Goal: Task Accomplishment & Management: Manage account settings

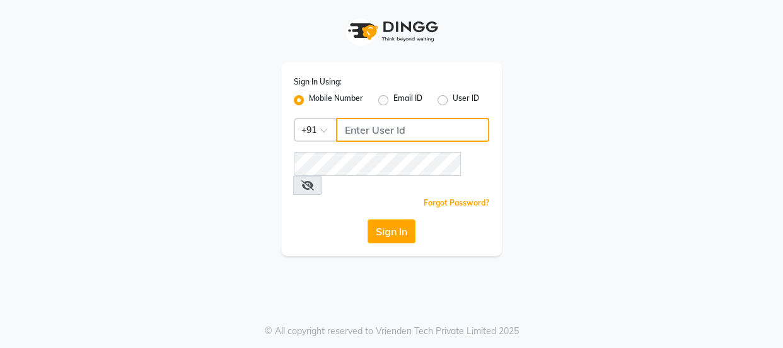
click at [384, 126] on input "Username" at bounding box center [412, 130] width 153 height 24
click at [386, 130] on input "Username" at bounding box center [412, 130] width 153 height 24
type input "7499539835"
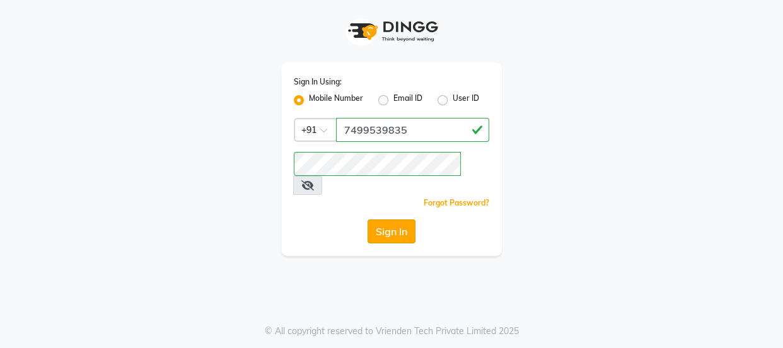
click at [402, 219] on button "Sign In" at bounding box center [391, 231] width 48 height 24
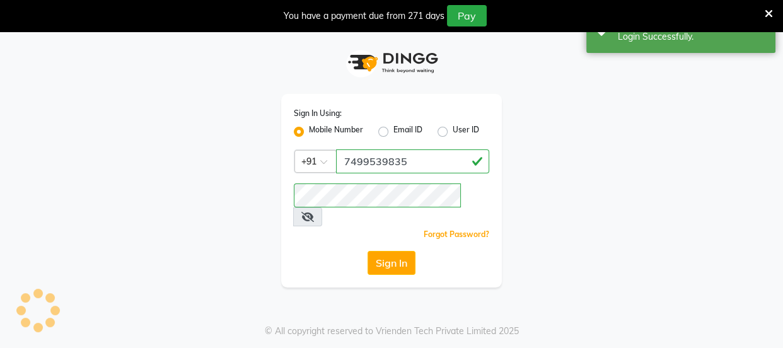
select select "3729"
select select "service"
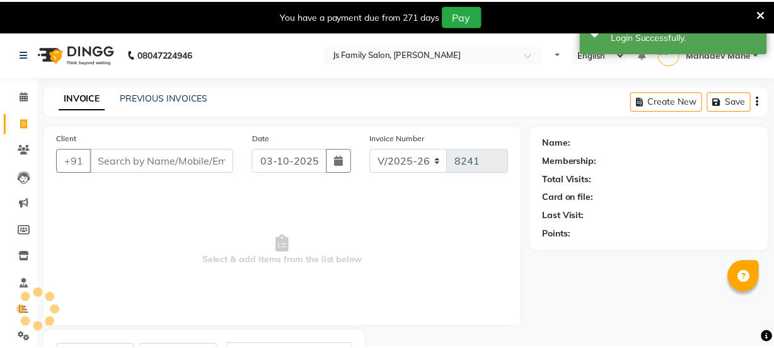
scroll to position [11, 0]
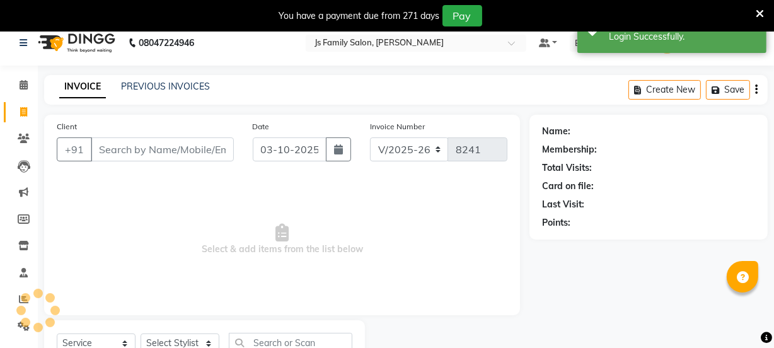
click at [762, 12] on icon at bounding box center [760, 13] width 8 height 11
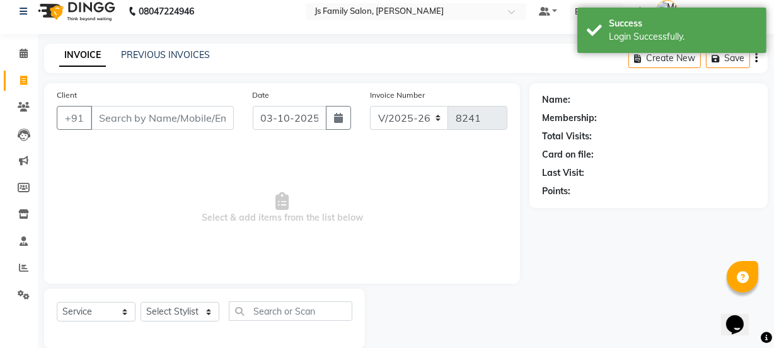
scroll to position [0, 0]
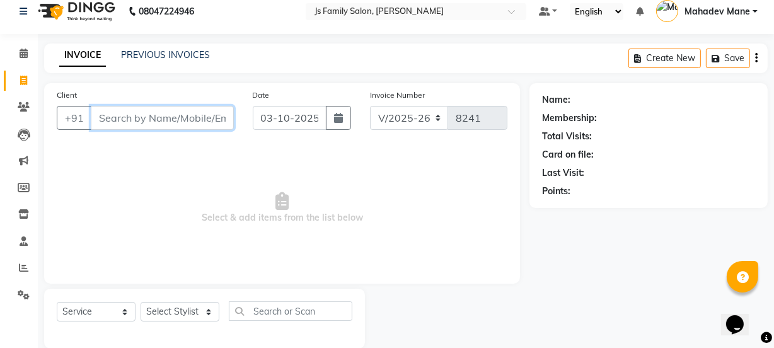
click at [114, 107] on input "Client" at bounding box center [162, 118] width 143 height 24
click at [18, 49] on span at bounding box center [24, 54] width 22 height 14
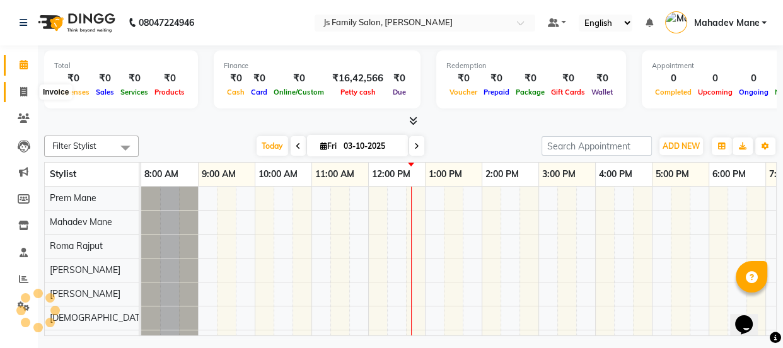
click at [21, 87] on icon at bounding box center [23, 91] width 7 height 9
select select "3729"
select select "service"
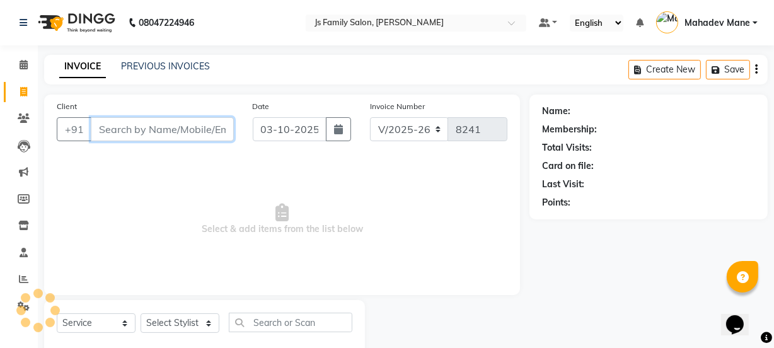
click at [129, 129] on input "Client" at bounding box center [162, 129] width 143 height 24
click at [178, 129] on input "Client" at bounding box center [162, 129] width 143 height 24
click at [159, 126] on input "Client" at bounding box center [162, 129] width 143 height 24
click at [209, 127] on input "Client" at bounding box center [162, 129] width 143 height 24
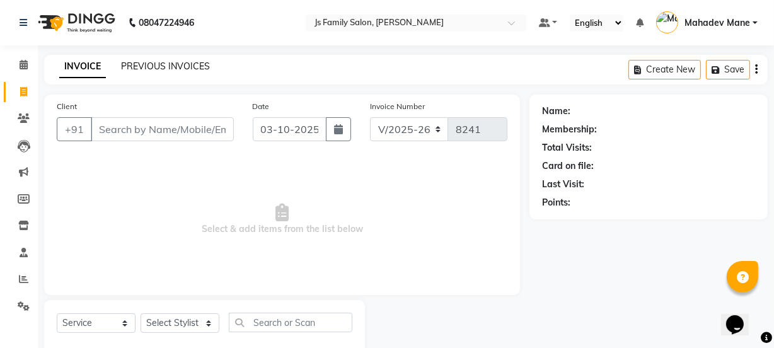
click at [205, 63] on link "PREVIOUS INVOICES" at bounding box center [165, 65] width 89 height 11
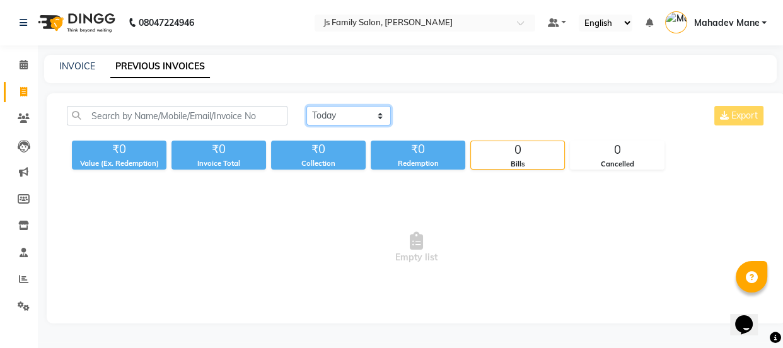
click at [355, 117] on select "Today Yesterday Custom Range" at bounding box center [348, 116] width 84 height 20
select select "yesterday"
click at [306, 106] on select "Today Yesterday Custom Range" at bounding box center [348, 116] width 84 height 20
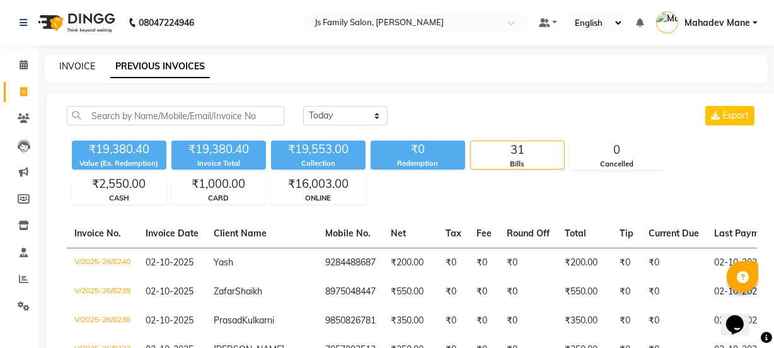
click at [79, 66] on link "INVOICE" at bounding box center [77, 65] width 36 height 11
select select "3729"
select select "service"
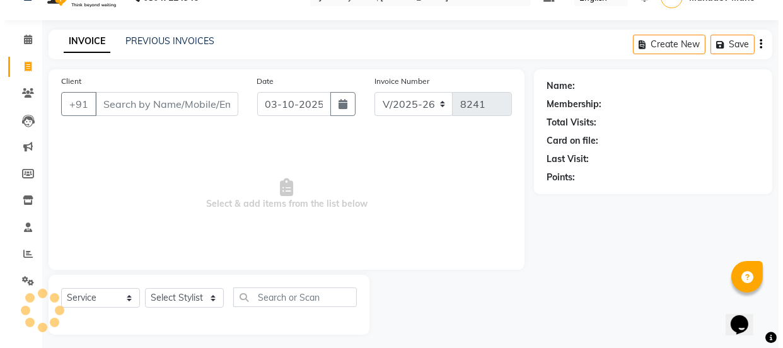
scroll to position [32, 0]
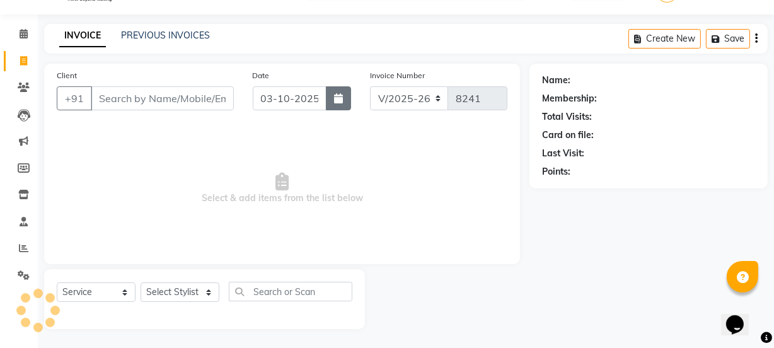
click at [334, 106] on button "button" at bounding box center [338, 98] width 25 height 24
select select "10"
select select "2025"
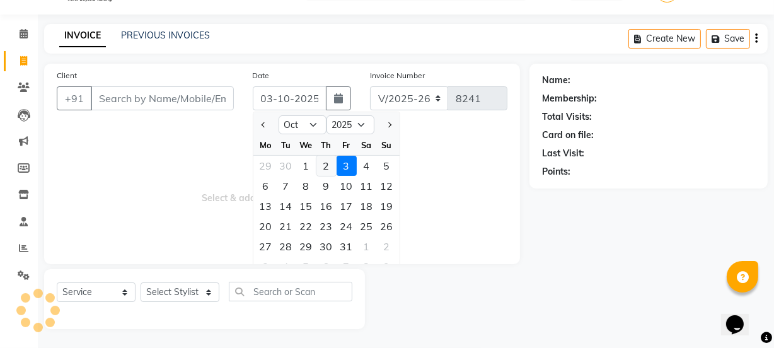
click at [321, 164] on div "2" at bounding box center [326, 166] width 20 height 20
type input "02-10-2025"
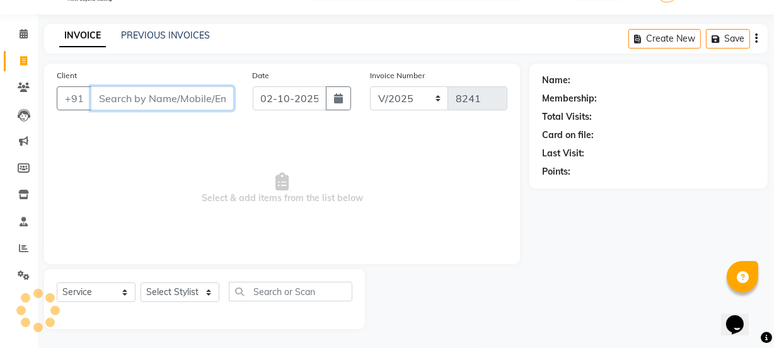
click at [202, 105] on input "Client" at bounding box center [162, 98] width 143 height 24
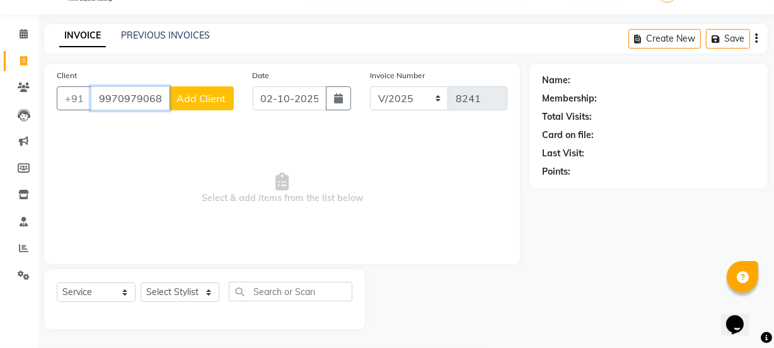
type input "9970979068"
click at [185, 86] on button "Add Client" at bounding box center [201, 98] width 65 height 24
select select "22"
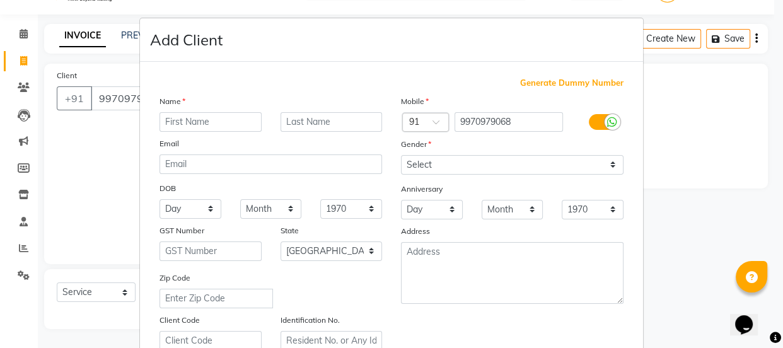
click at [193, 126] on input "text" at bounding box center [210, 122] width 102 height 20
type input "[PERSON_NAME]"
click at [523, 180] on div "Anniversary" at bounding box center [511, 190] width 241 height 20
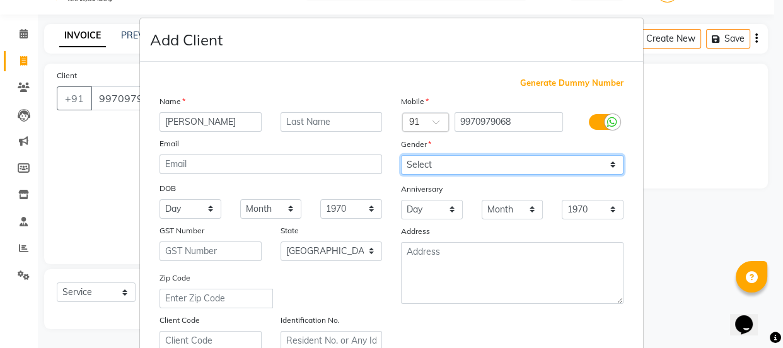
click at [516, 168] on select "Select Male Female Other Prefer Not To Say" at bounding box center [512, 165] width 222 height 20
select select "[DEMOGRAPHIC_DATA]"
click at [401, 155] on select "Select Male Female Other Prefer Not To Say" at bounding box center [512, 165] width 222 height 20
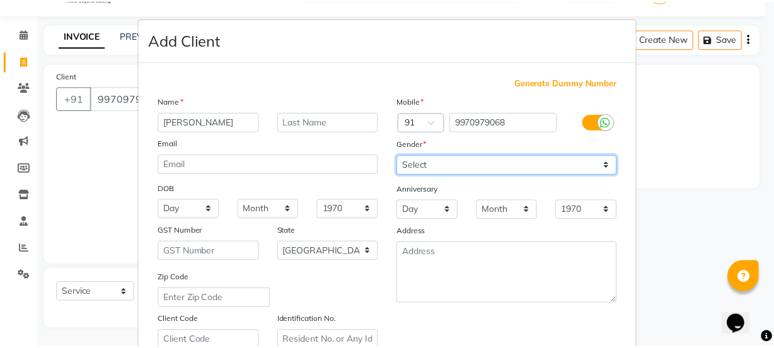
scroll to position [238, 0]
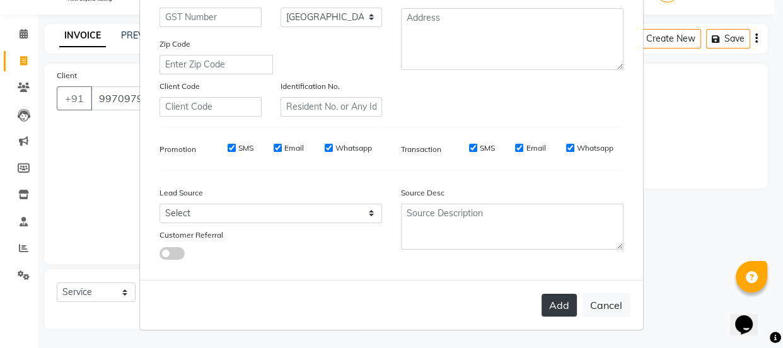
click at [549, 301] on button "Add" at bounding box center [558, 305] width 35 height 23
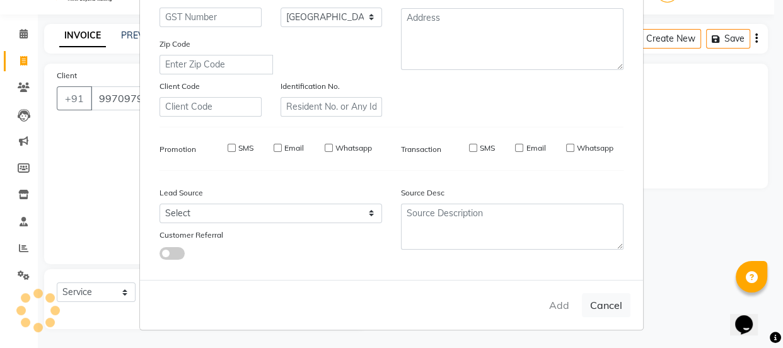
select select
select select "null"
select select
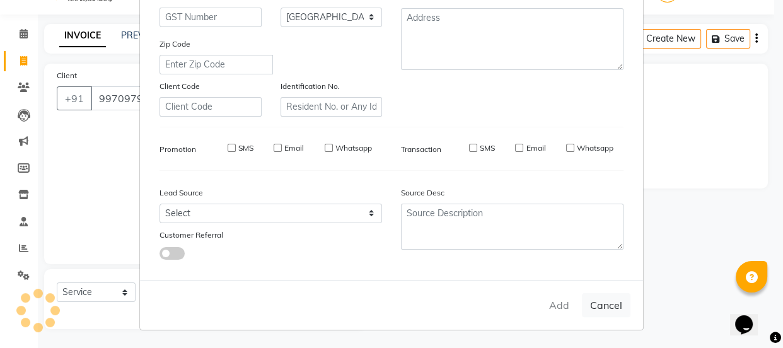
select select
checkbox input "false"
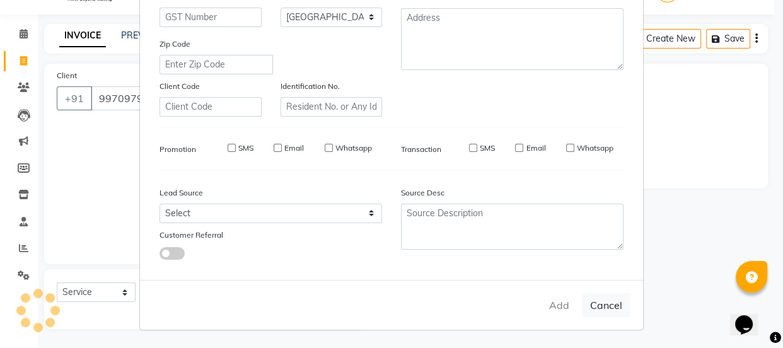
checkbox input "false"
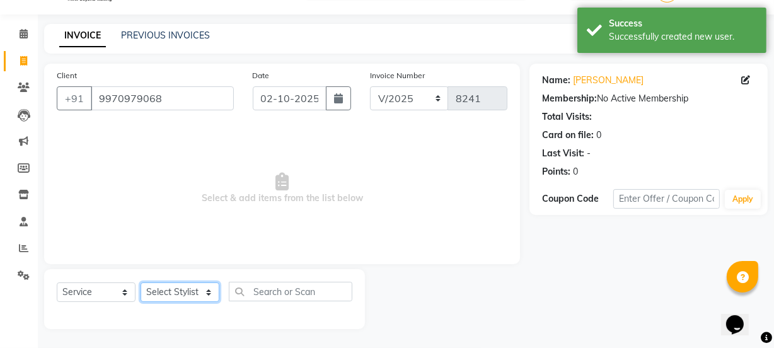
click at [181, 298] on select "Select Stylist arif Chetan Dipak Vaidyakar Huda Jolly kokan n Mahadev Mane Mosi…" at bounding box center [180, 292] width 79 height 20
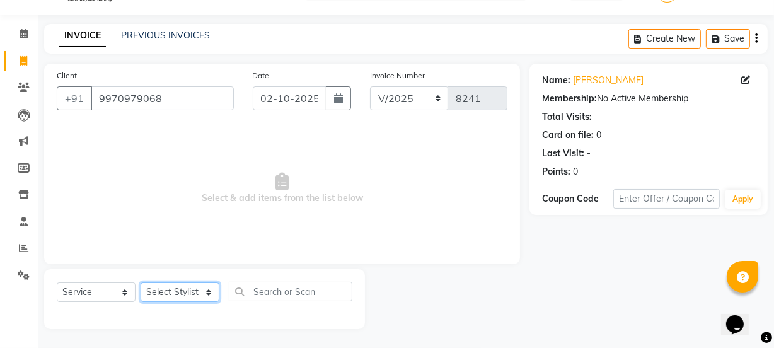
select select "59101"
click at [141, 282] on select "Select Stylist arif Chetan Dipak Vaidyakar Huda Jolly kokan n Mahadev Mane Mosi…" at bounding box center [180, 292] width 79 height 20
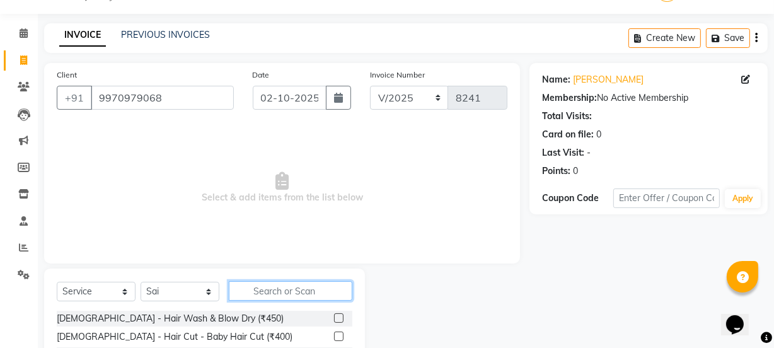
click at [253, 284] on input "text" at bounding box center [291, 291] width 124 height 20
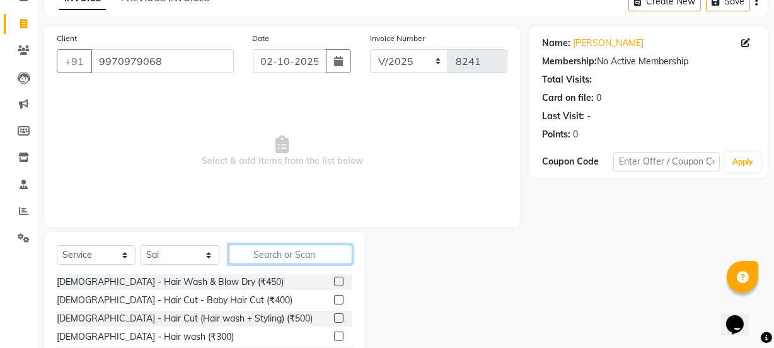
scroll to position [88, 0]
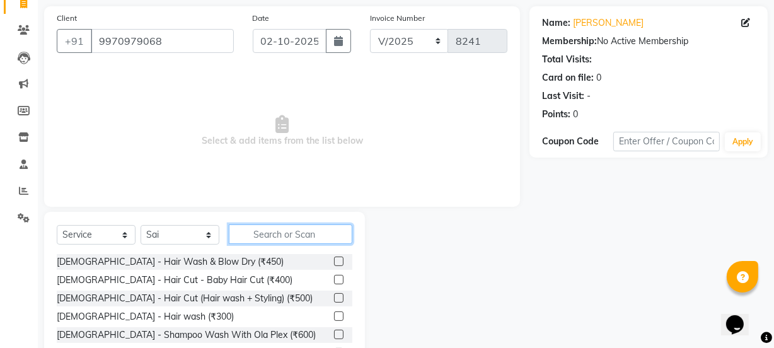
click at [263, 232] on input "text" at bounding box center [291, 234] width 124 height 20
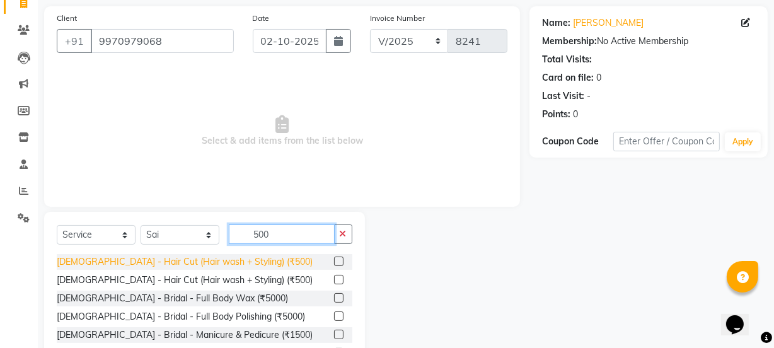
type input "500"
click at [238, 267] on div "Female - Hair Cut (Hair wash + Styling) (₹500)" at bounding box center [185, 261] width 256 height 13
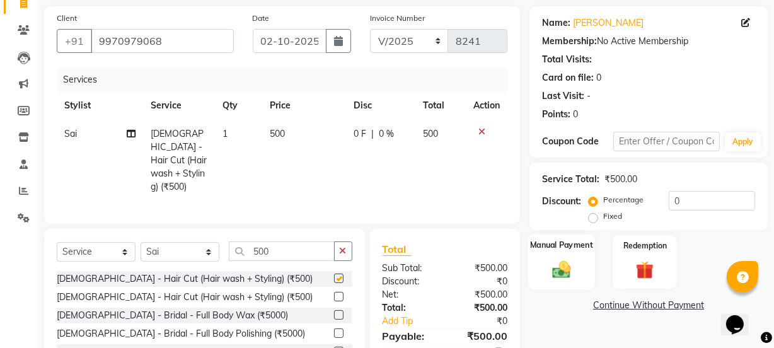
checkbox input "false"
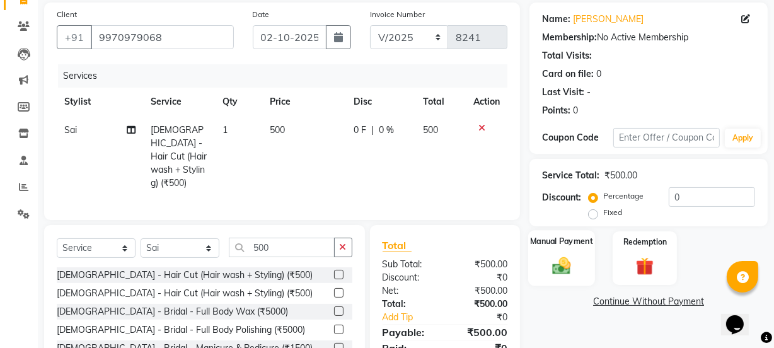
scroll to position [170, 0]
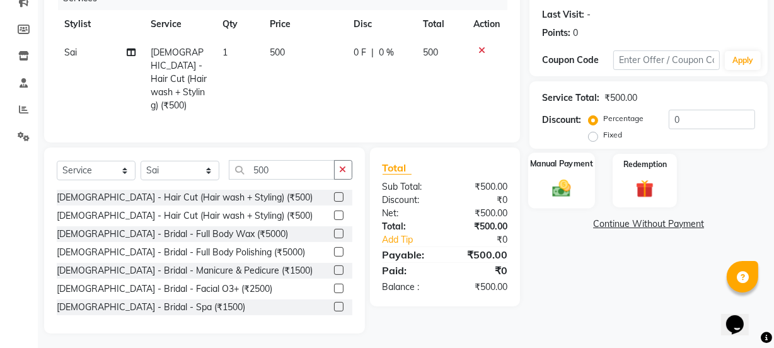
click at [566, 199] on div "Manual Payment" at bounding box center [561, 180] width 67 height 56
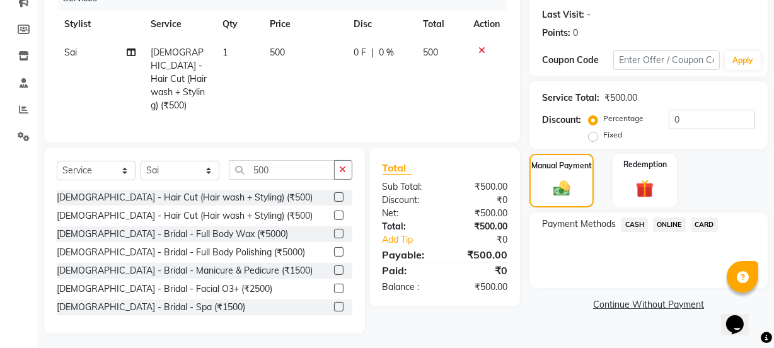
click at [670, 224] on span "ONLINE" at bounding box center [669, 224] width 33 height 14
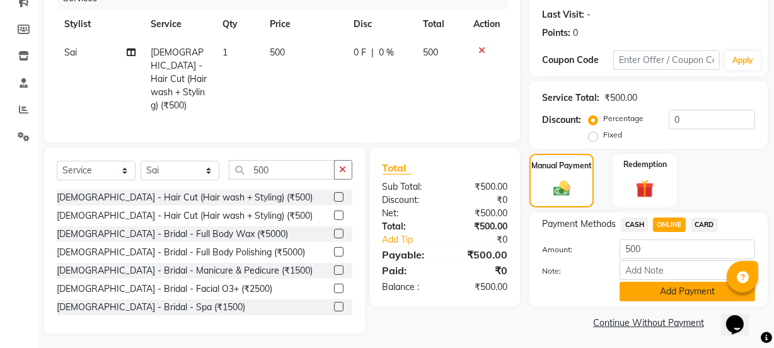
click at [677, 294] on button "Add Payment" at bounding box center [686, 292] width 135 height 20
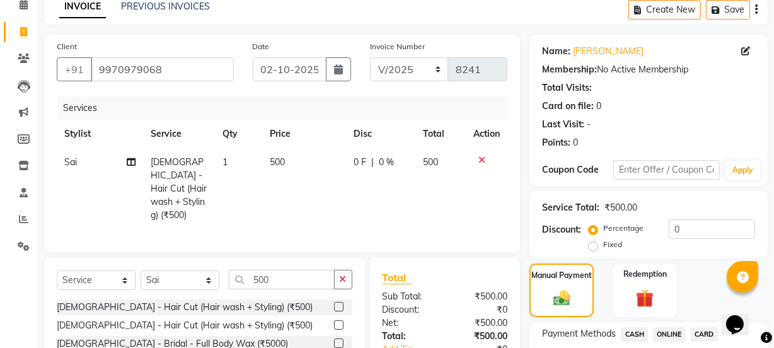
scroll to position [225, 0]
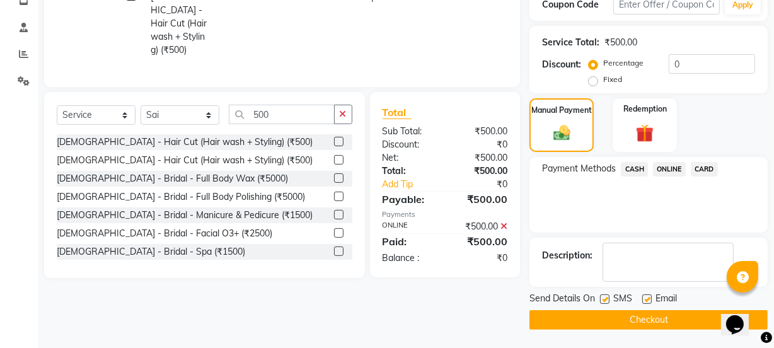
click at [661, 320] on button "Checkout" at bounding box center [648, 320] width 238 height 20
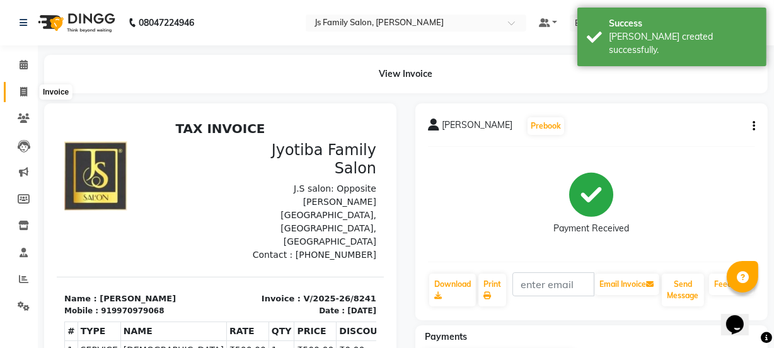
click at [30, 88] on span at bounding box center [24, 92] width 22 height 14
select select "3729"
select select "service"
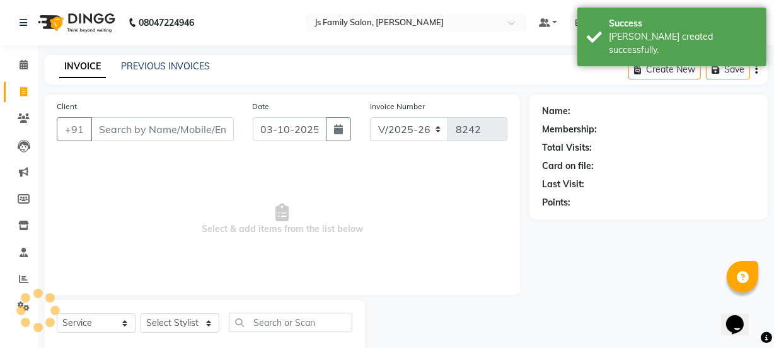
scroll to position [32, 0]
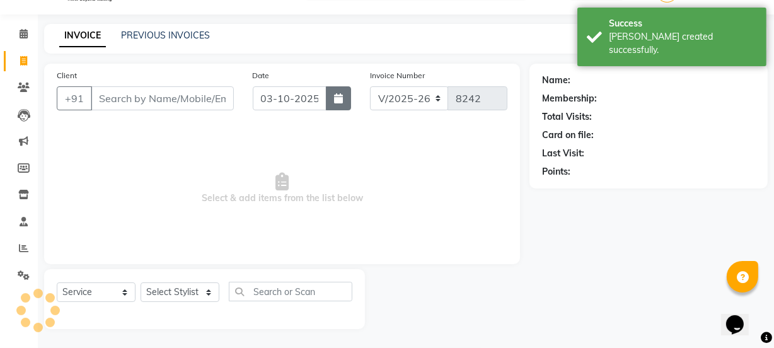
click at [336, 102] on icon "button" at bounding box center [338, 98] width 9 height 10
select select "10"
select select "2025"
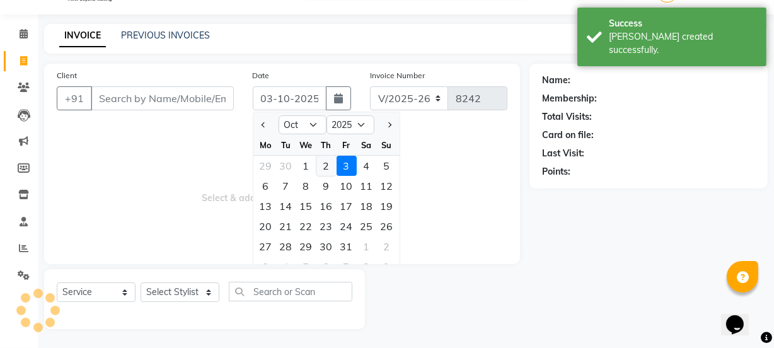
click at [325, 166] on div "2" at bounding box center [326, 166] width 20 height 20
type input "02-10-2025"
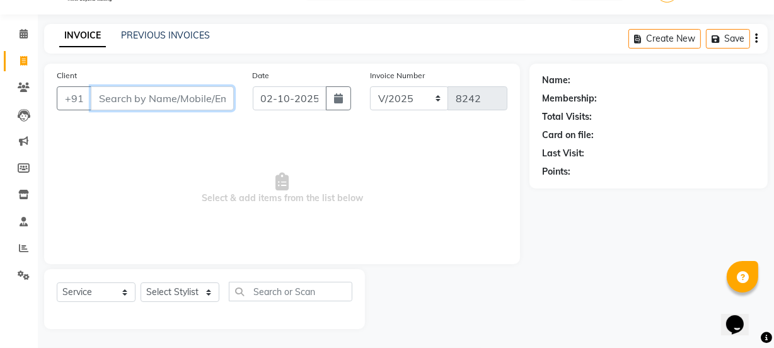
click at [216, 88] on input "Client" at bounding box center [162, 98] width 143 height 24
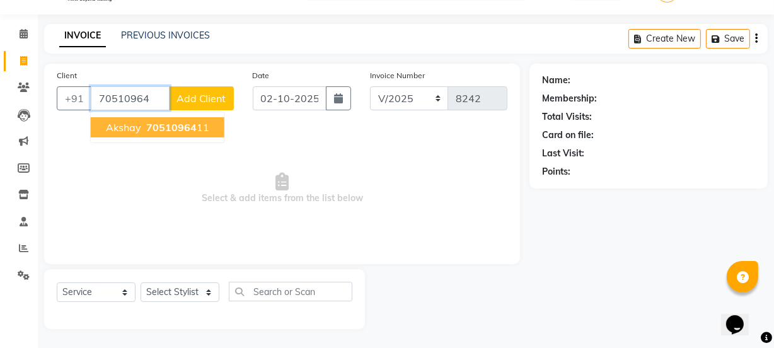
click at [200, 125] on ngb-highlight "70510964 11" at bounding box center [177, 127] width 66 height 13
type input "7051096411"
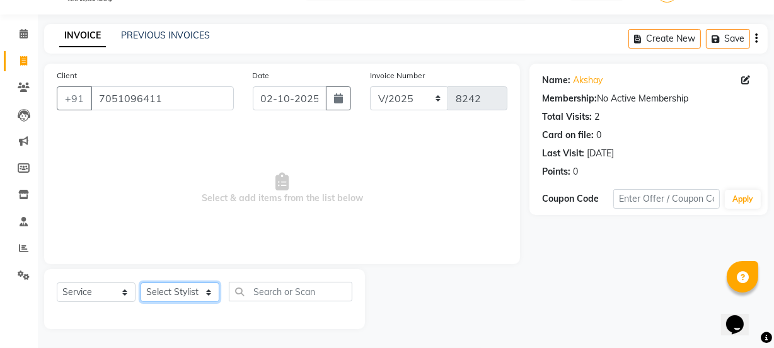
click at [188, 289] on select "Select Stylist arif Chetan Dipak Vaidyakar Huda Jolly kokan n Mahadev Mane Mosi…" at bounding box center [180, 292] width 79 height 20
select select "17712"
click at [141, 282] on select "Select Stylist arif Chetan Dipak Vaidyakar Huda Jolly kokan n Mahadev Mane Mosi…" at bounding box center [180, 292] width 79 height 20
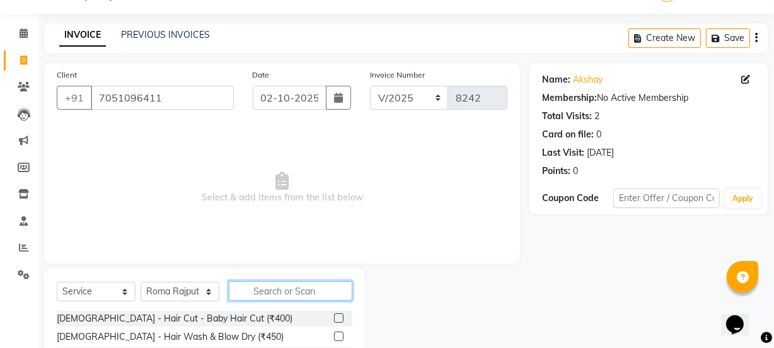
click at [267, 292] on input "text" at bounding box center [291, 291] width 124 height 20
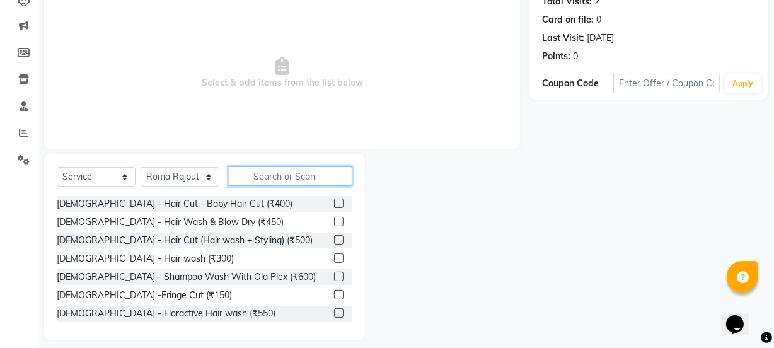
scroll to position [158, 0]
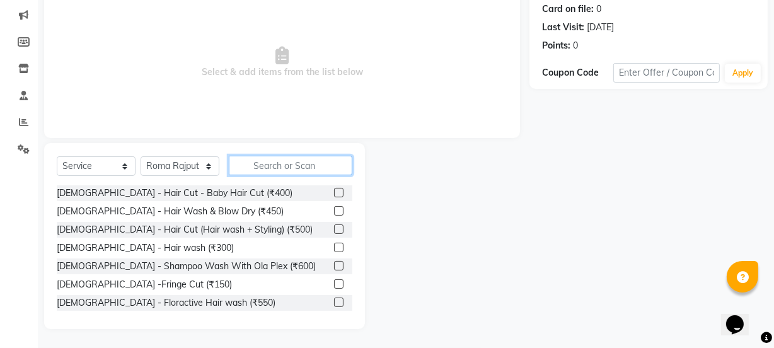
click at [285, 165] on input "text" at bounding box center [291, 166] width 124 height 20
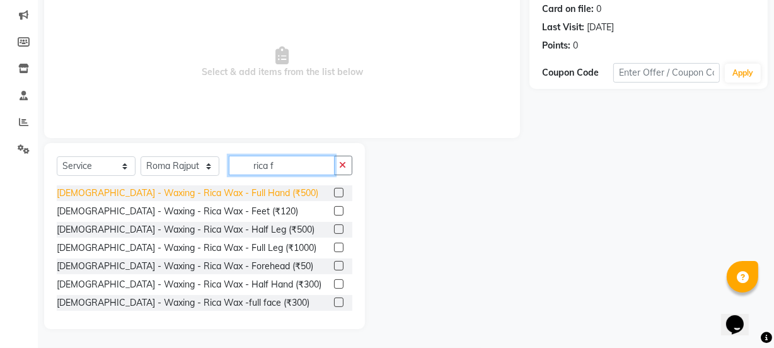
type input "rica f"
click at [235, 193] on div "Female - Waxing - Rica Wax - Full Hand (₹500)" at bounding box center [188, 193] width 262 height 13
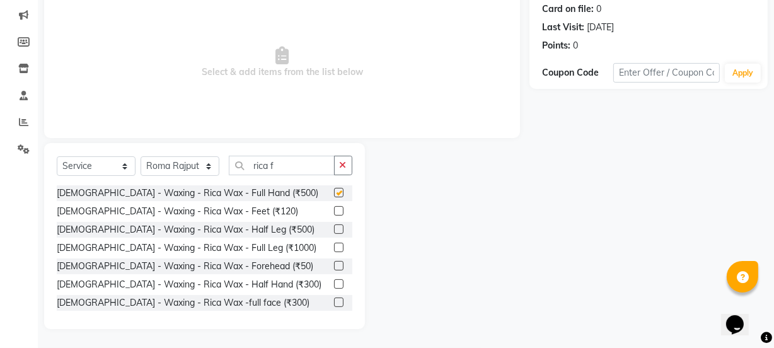
checkbox input "false"
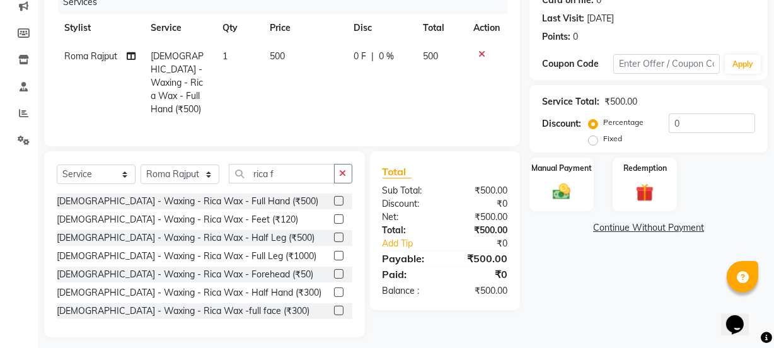
scroll to position [170, 0]
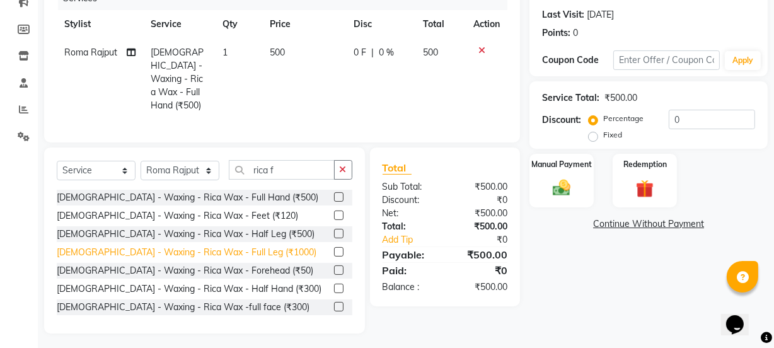
click at [236, 249] on div "Female - Waxing - Rica Wax - Full Leg (₹1000)" at bounding box center [187, 252] width 260 height 13
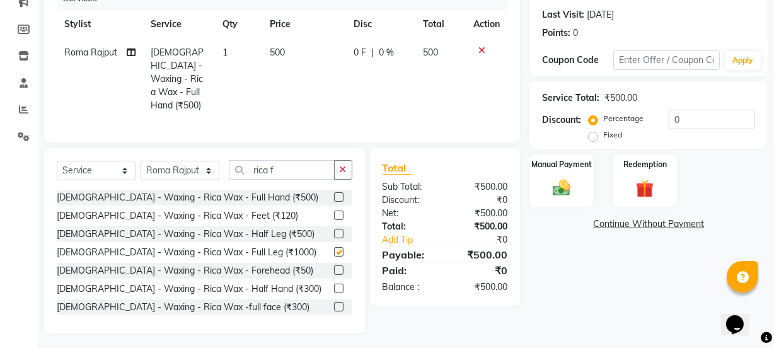
checkbox input "false"
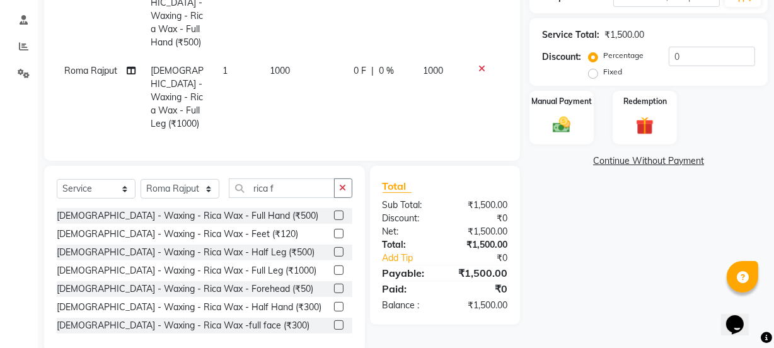
scroll to position [238, 0]
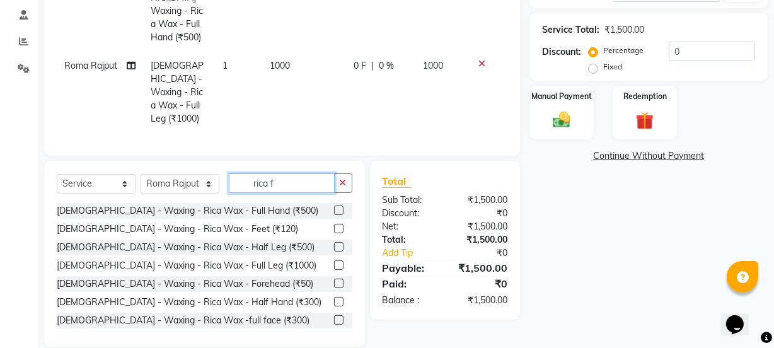
click at [296, 173] on input "rica f" at bounding box center [282, 183] width 106 height 20
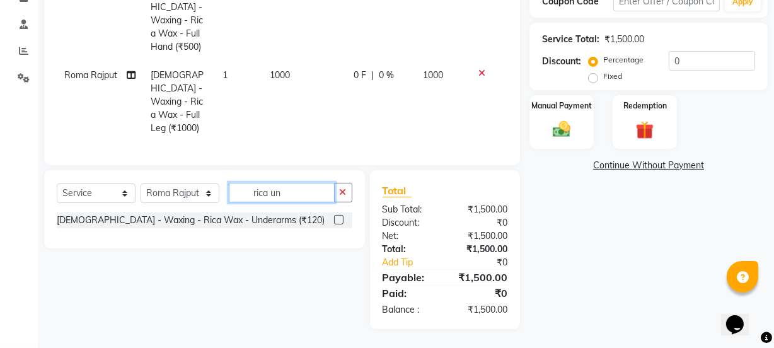
scroll to position [210, 0]
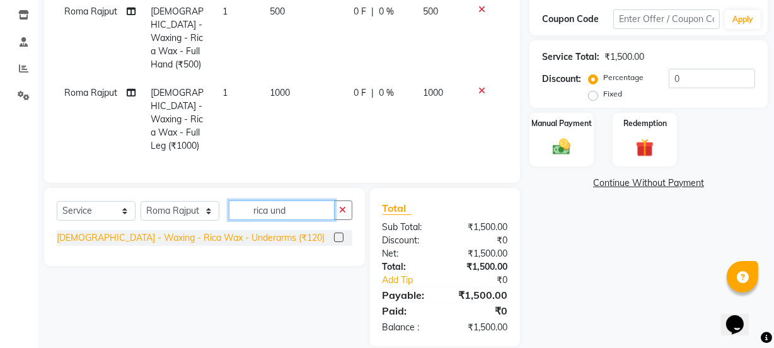
type input "rica und"
click at [250, 231] on div "Female - Waxing - Rica Wax - Underarms (₹120)" at bounding box center [191, 237] width 268 height 13
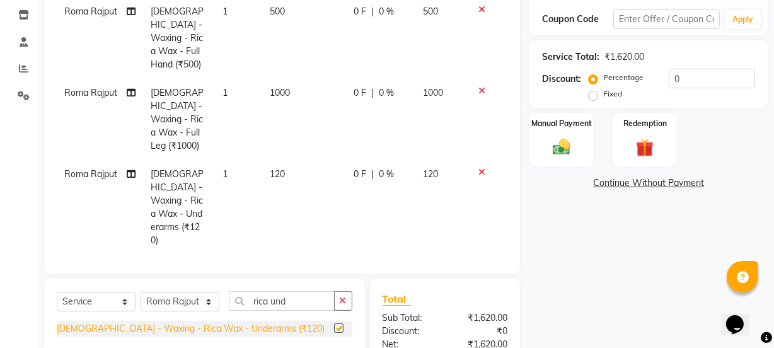
checkbox input "false"
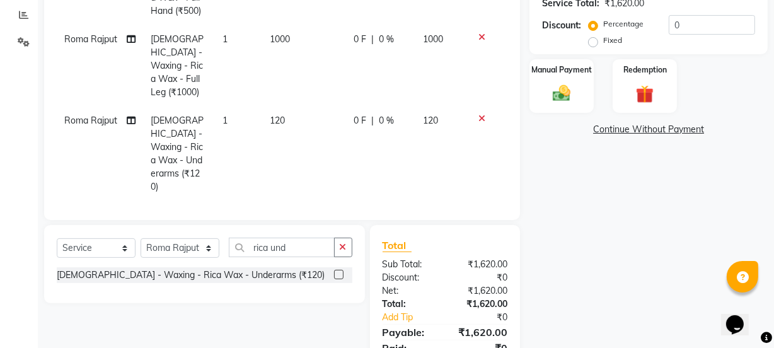
scroll to position [278, 0]
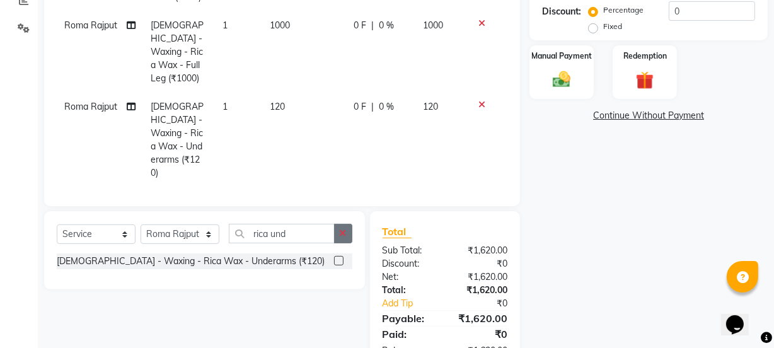
click at [343, 229] on icon "button" at bounding box center [343, 233] width 7 height 9
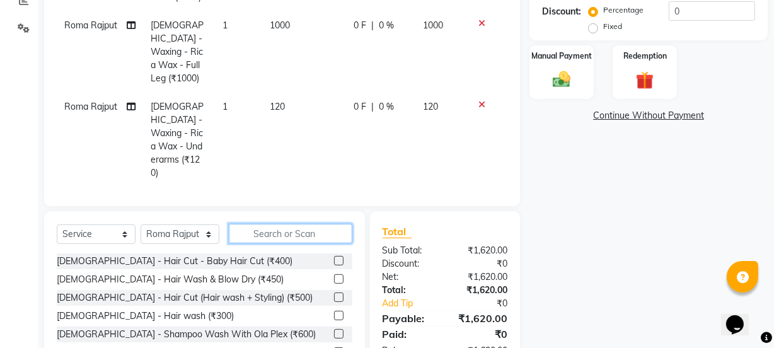
click at [306, 224] on input "text" at bounding box center [291, 234] width 124 height 20
click at [305, 224] on input "text" at bounding box center [291, 234] width 124 height 20
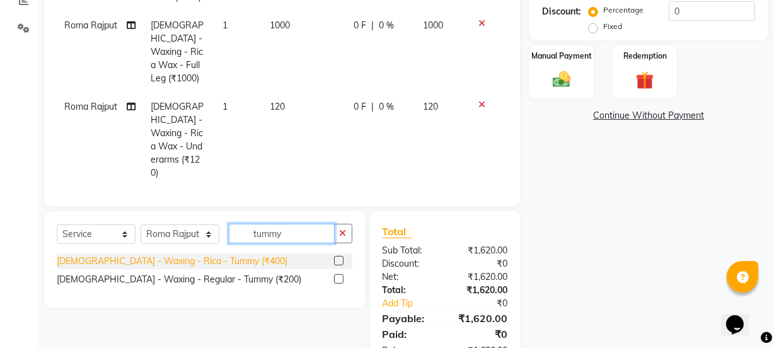
type input "tummy"
click at [205, 255] on div "Female - Waxing - Rica - Tummy (₹400)" at bounding box center [172, 261] width 231 height 13
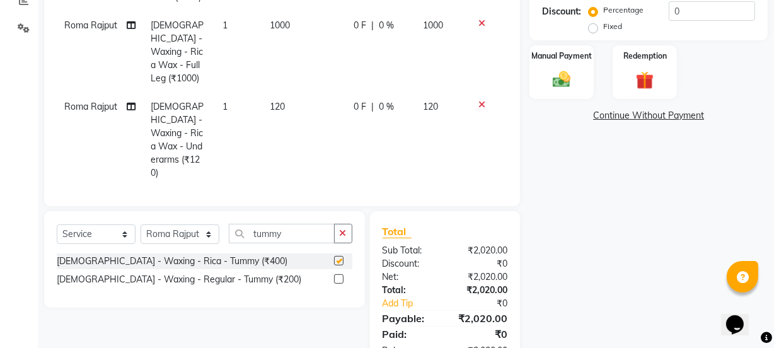
checkbox input "false"
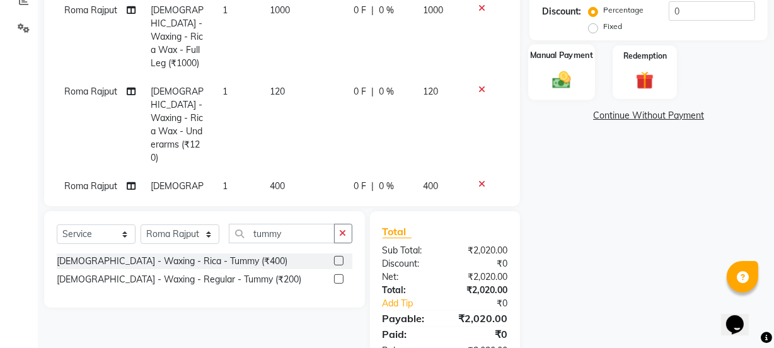
scroll to position [27, 0]
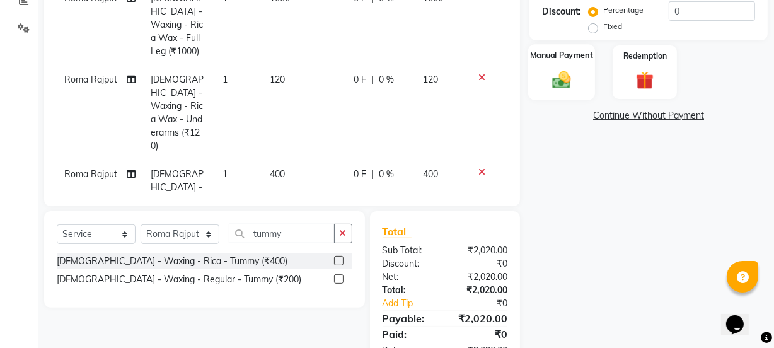
click at [570, 81] on img at bounding box center [561, 79] width 30 height 21
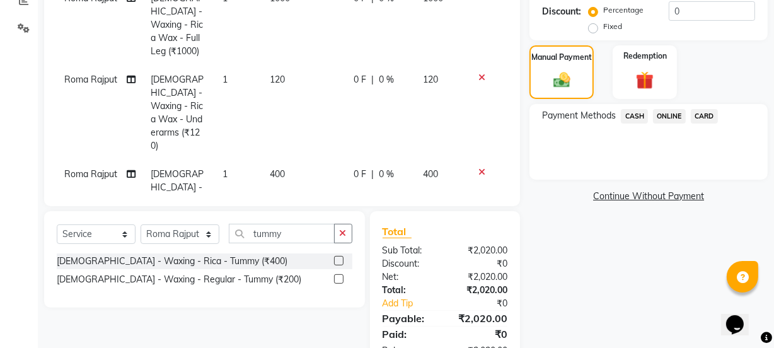
click at [662, 113] on span "ONLINE" at bounding box center [669, 116] width 33 height 14
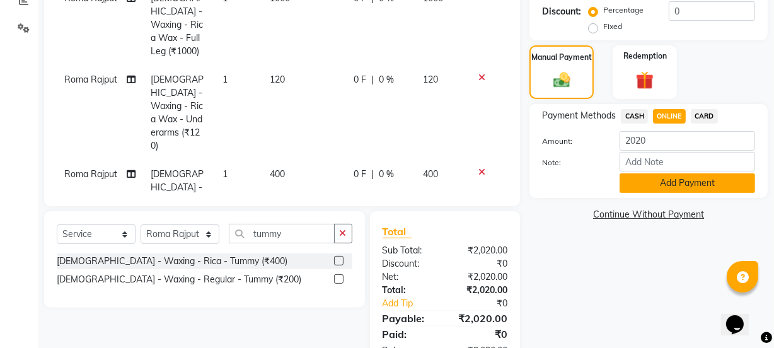
click at [664, 185] on button "Add Payment" at bounding box center [686, 183] width 135 height 20
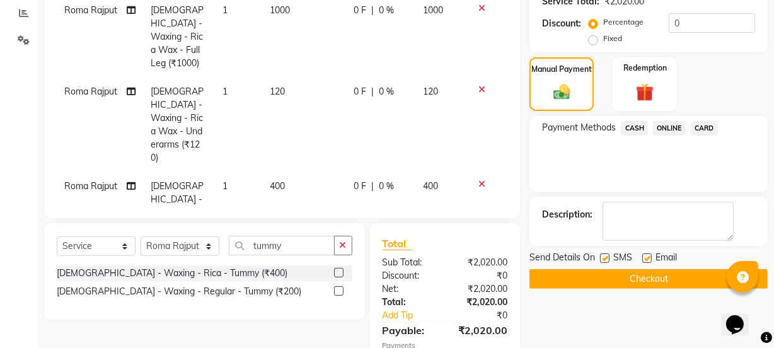
scroll to position [335, 0]
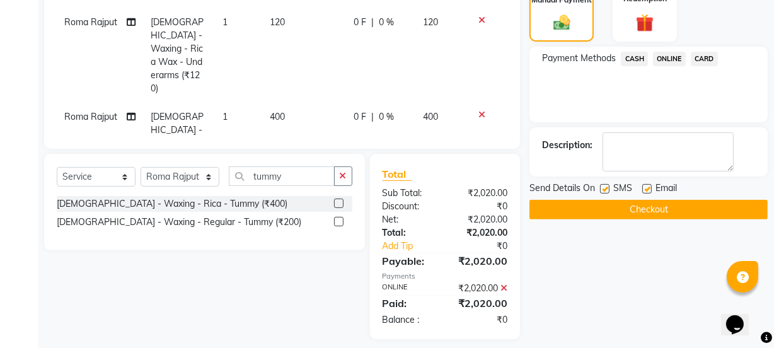
click at [653, 204] on button "Checkout" at bounding box center [648, 210] width 238 height 20
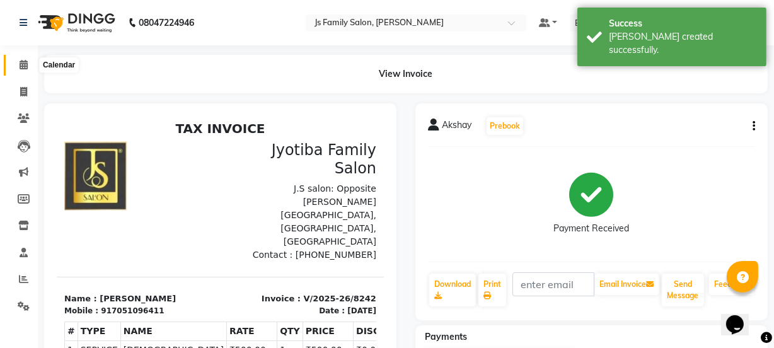
click at [21, 66] on icon at bounding box center [24, 64] width 8 height 9
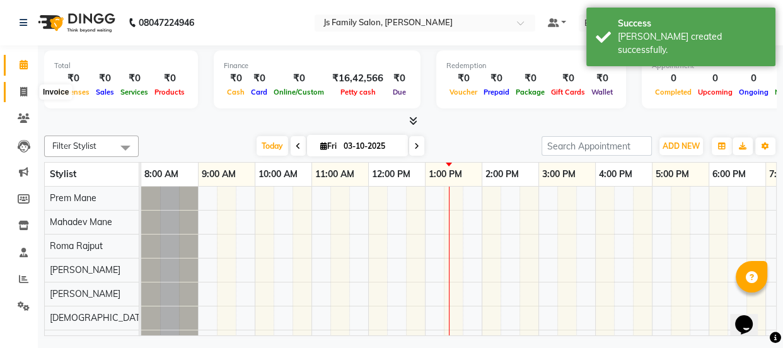
click at [20, 87] on icon at bounding box center [23, 91] width 7 height 9
select select "3729"
select select "service"
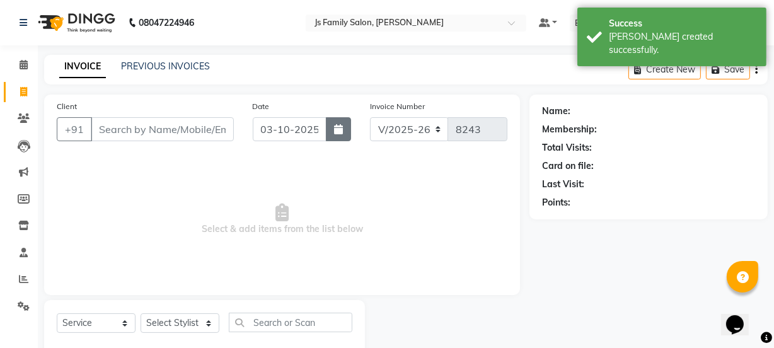
drag, startPoint x: 340, startPoint y: 127, endPoint x: 342, endPoint y: 141, distance: 14.6
click at [340, 127] on icon "button" at bounding box center [338, 129] width 9 height 10
select select "10"
select select "2025"
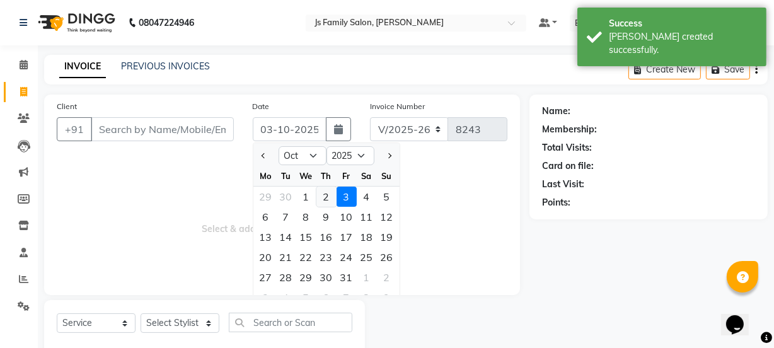
click at [324, 195] on div "2" at bounding box center [326, 197] width 20 height 20
type input "02-10-2025"
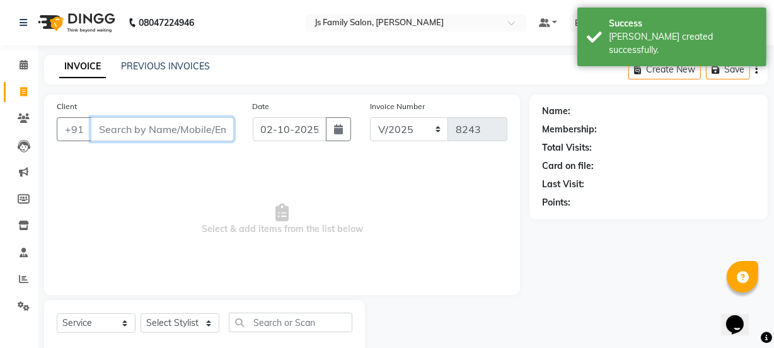
click at [210, 129] on input "Client" at bounding box center [162, 129] width 143 height 24
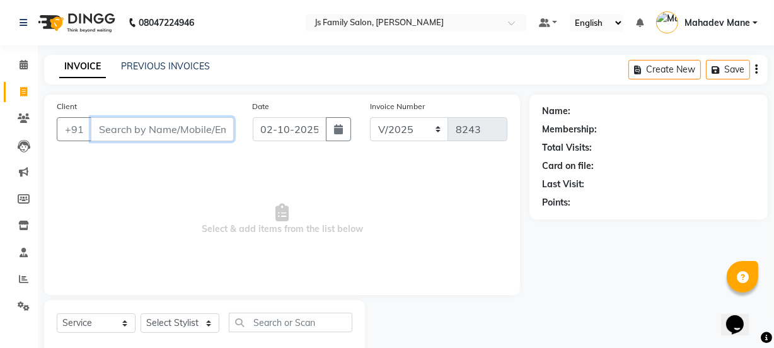
click at [210, 129] on input "Client" at bounding box center [162, 129] width 143 height 24
type input "7051096433"
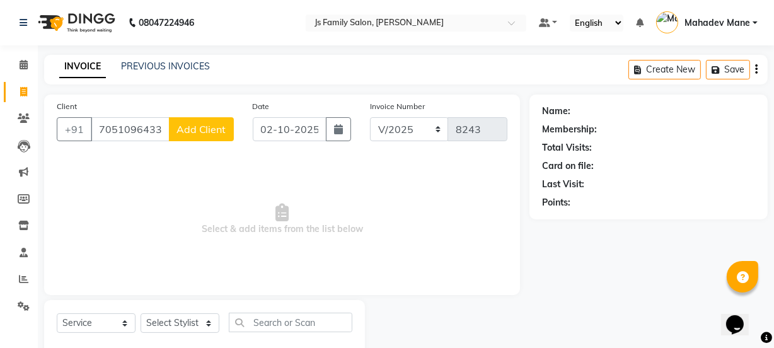
click at [210, 129] on span "Add Client" at bounding box center [201, 129] width 50 height 13
select select "22"
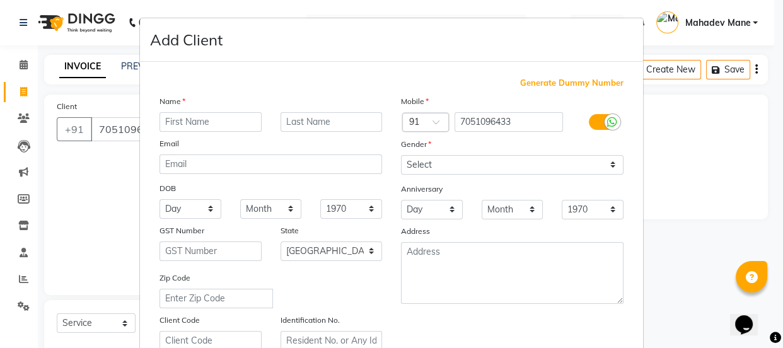
click at [201, 124] on input "text" at bounding box center [210, 122] width 102 height 20
type input "Aditi"
click at [298, 126] on input "text" at bounding box center [331, 122] width 102 height 20
type input "[PERSON_NAME]"
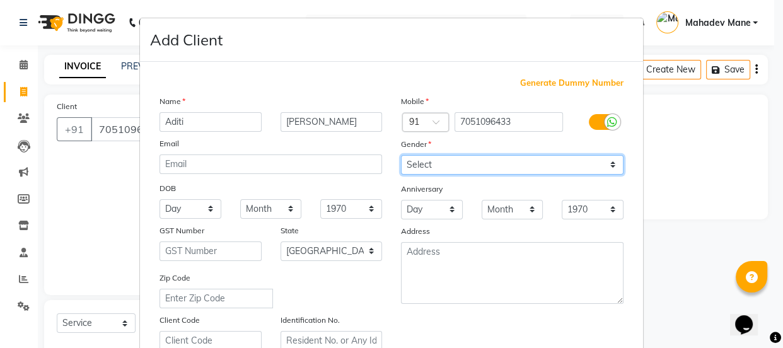
click at [456, 164] on select "Select Male Female Other Prefer Not To Say" at bounding box center [512, 165] width 222 height 20
select select "[DEMOGRAPHIC_DATA]"
click at [401, 155] on select "Select Male Female Other Prefer Not To Say" at bounding box center [512, 165] width 222 height 20
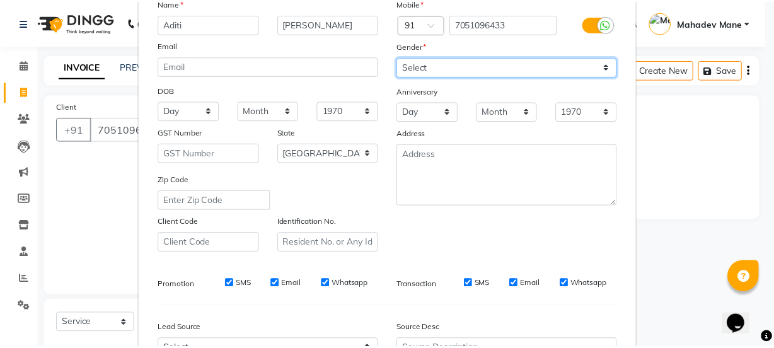
scroll to position [238, 0]
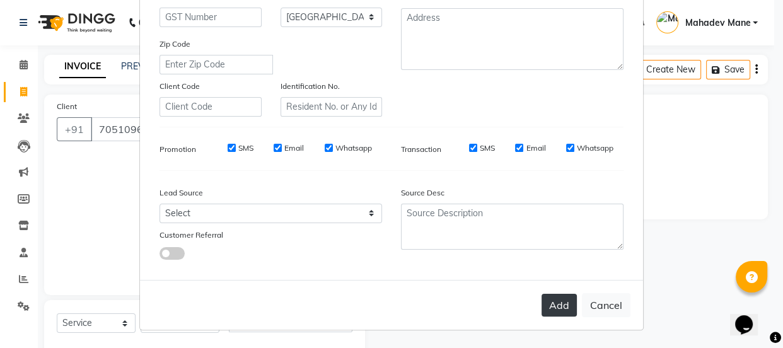
click at [558, 304] on button "Add" at bounding box center [558, 305] width 35 height 23
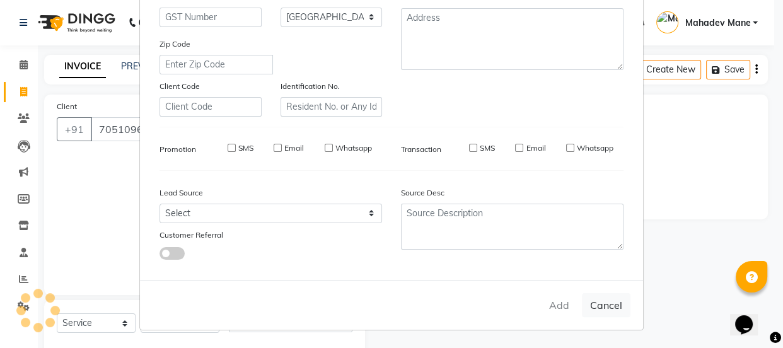
select select
select select "null"
select select
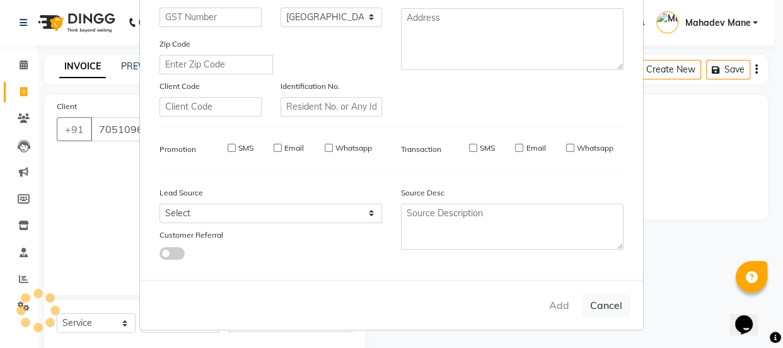
select select
checkbox input "false"
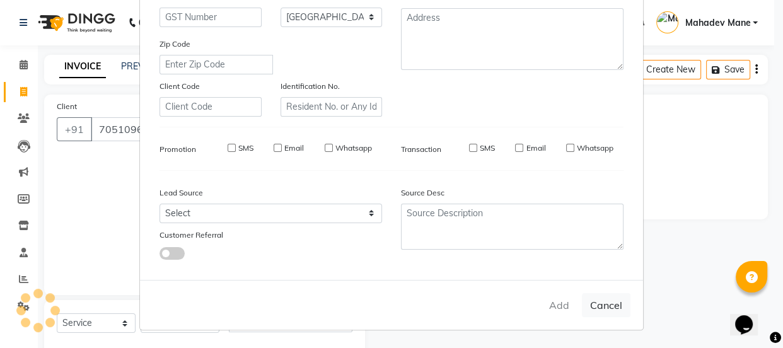
checkbox input "false"
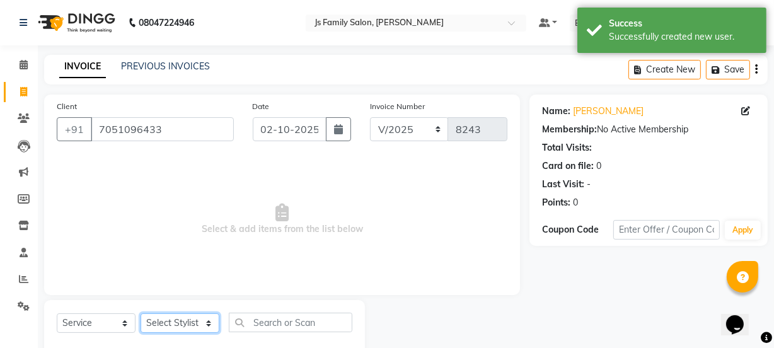
click at [211, 326] on select "Select Stylist arif Chetan Dipak Vaidyakar Huda Jolly kokan n Mahadev Mane Mosi…" at bounding box center [180, 323] width 79 height 20
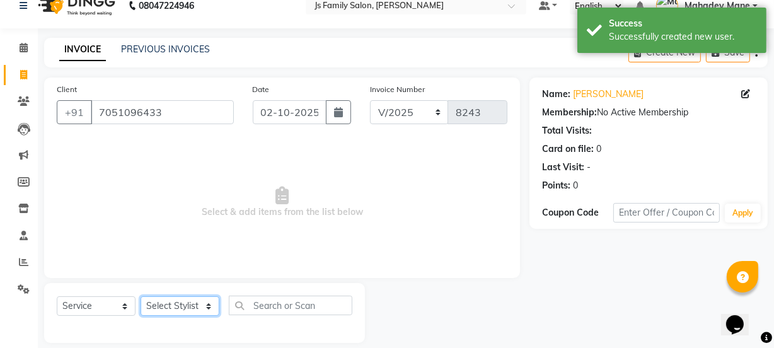
scroll to position [32, 0]
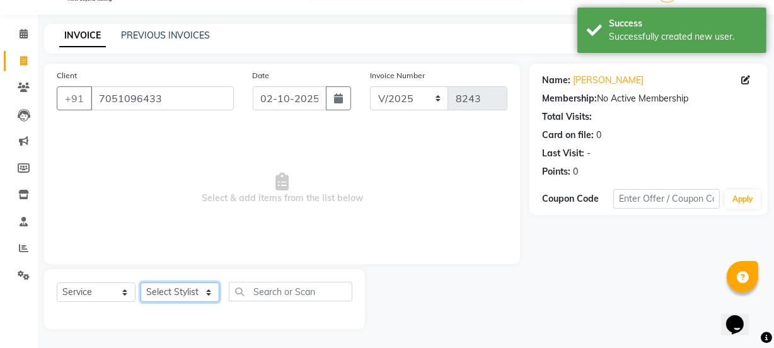
click at [199, 296] on select "Select Stylist arif Chetan Dipak Vaidyakar Huda Jolly kokan n Mahadev Mane Mosi…" at bounding box center [180, 292] width 79 height 20
select select "33251"
click at [141, 282] on select "Select Stylist arif Chetan Dipak Vaidyakar Huda Jolly kokan n Mahadev Mane Mosi…" at bounding box center [180, 292] width 79 height 20
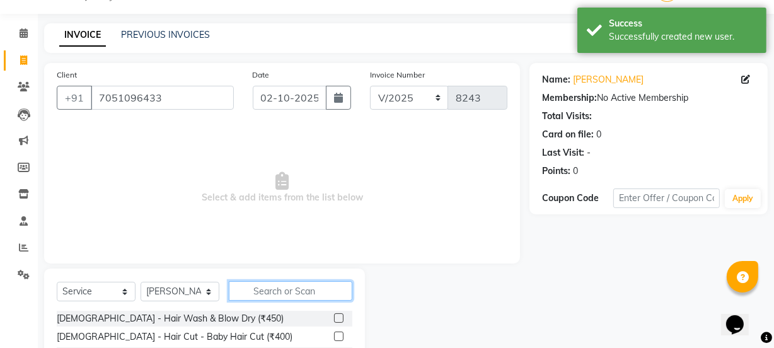
click at [270, 285] on input "text" at bounding box center [291, 291] width 124 height 20
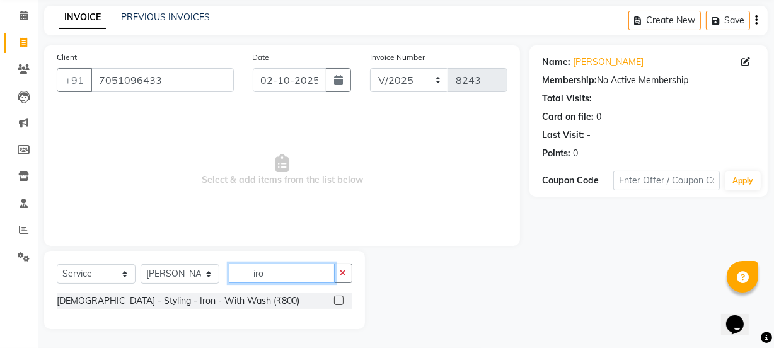
scroll to position [50, 0]
type input "iron"
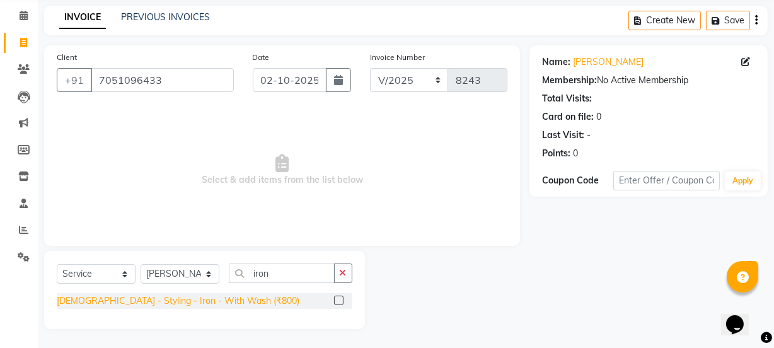
click at [215, 304] on div "Female - Styling - Iron - With Wash (₹800)" at bounding box center [178, 300] width 243 height 13
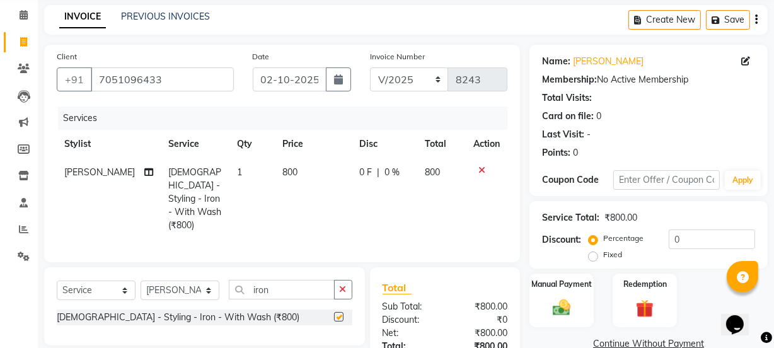
checkbox input "false"
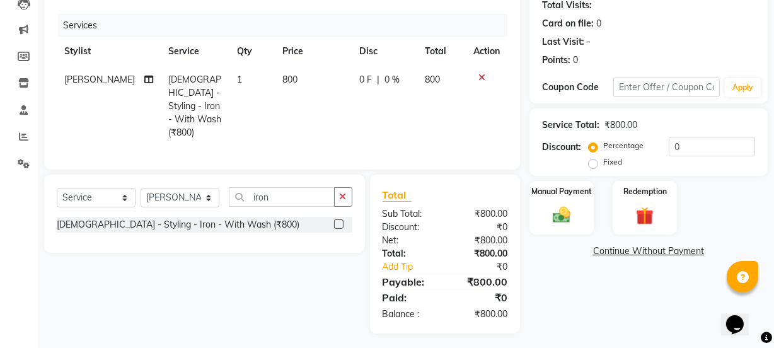
click at [275, 93] on td "800" at bounding box center [314, 106] width 78 height 81
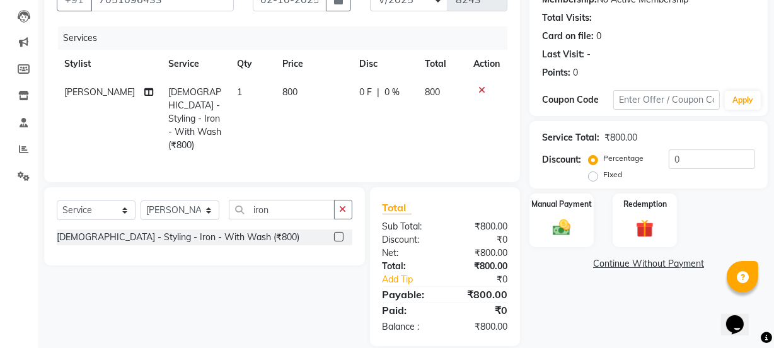
select select "33251"
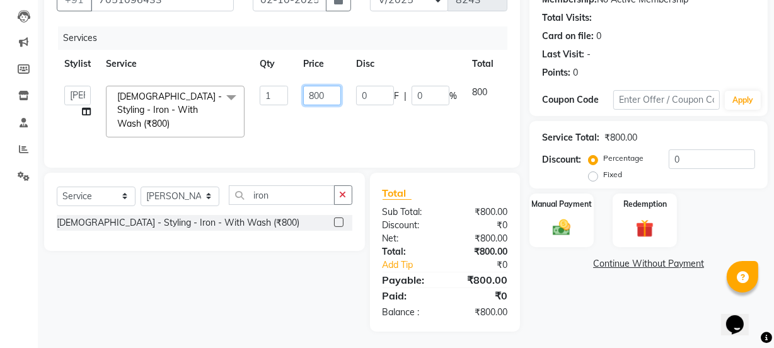
click at [313, 94] on input "800" at bounding box center [322, 96] width 38 height 20
type input "600"
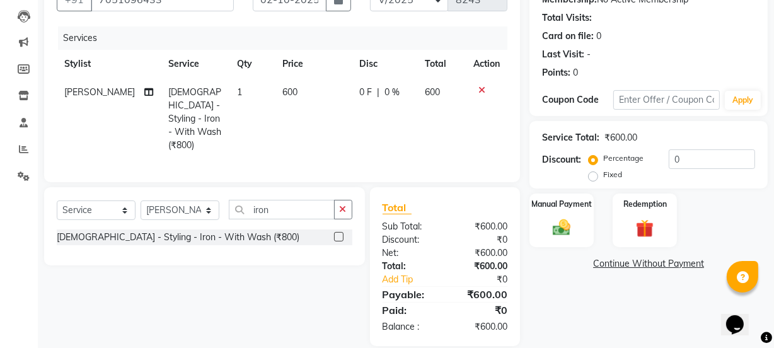
click at [331, 127] on td "600" at bounding box center [314, 118] width 78 height 81
select select "33251"
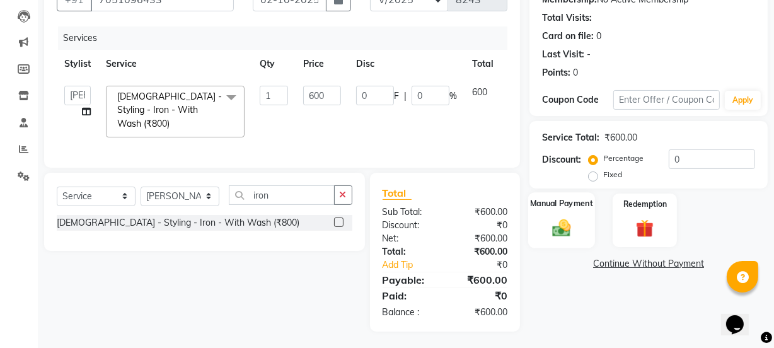
click at [541, 220] on div "Manual Payment" at bounding box center [561, 220] width 67 height 56
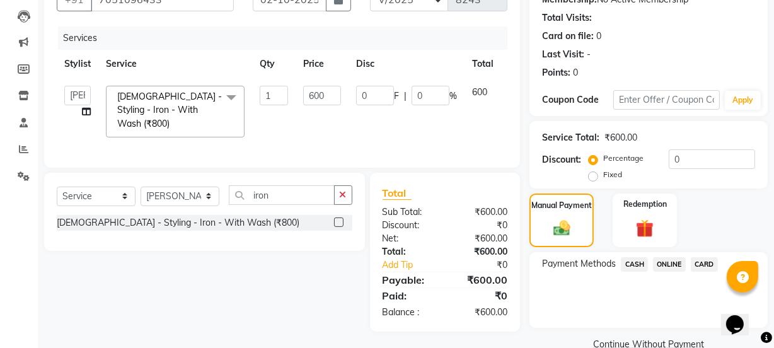
click at [660, 266] on span "ONLINE" at bounding box center [669, 264] width 33 height 14
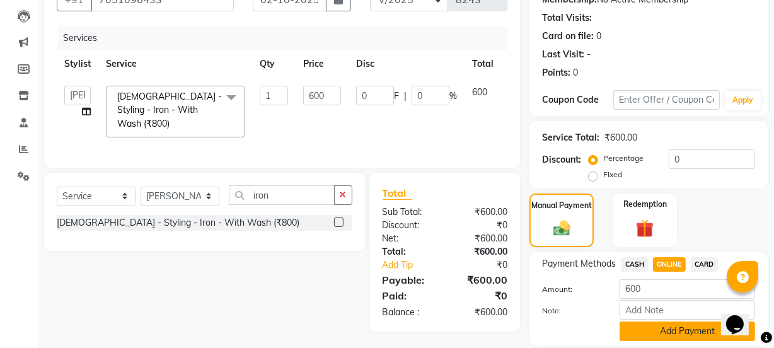
click at [671, 323] on button "Add Payment" at bounding box center [686, 331] width 135 height 20
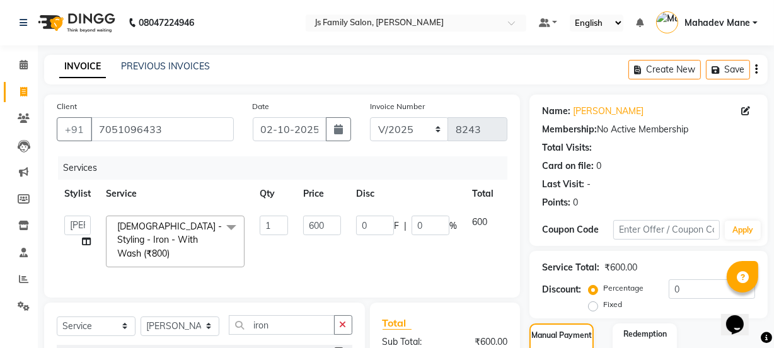
scroll to position [225, 0]
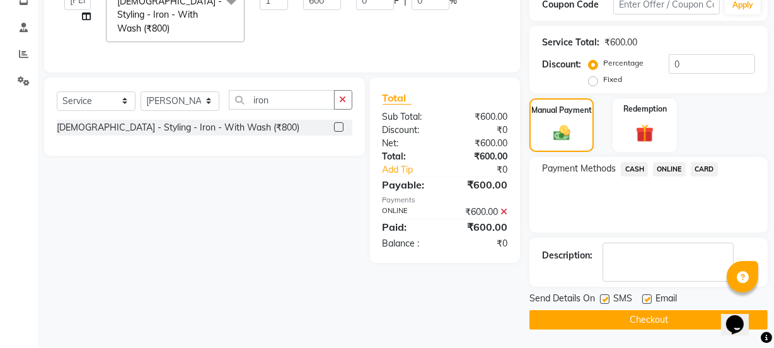
click at [674, 318] on button "Checkout" at bounding box center [648, 320] width 238 height 20
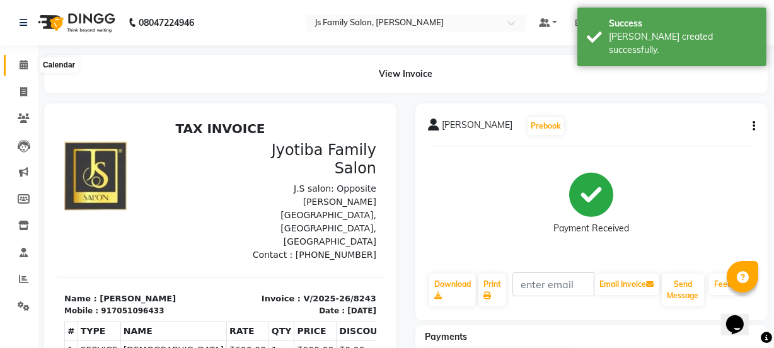
click at [25, 64] on icon at bounding box center [24, 64] width 8 height 9
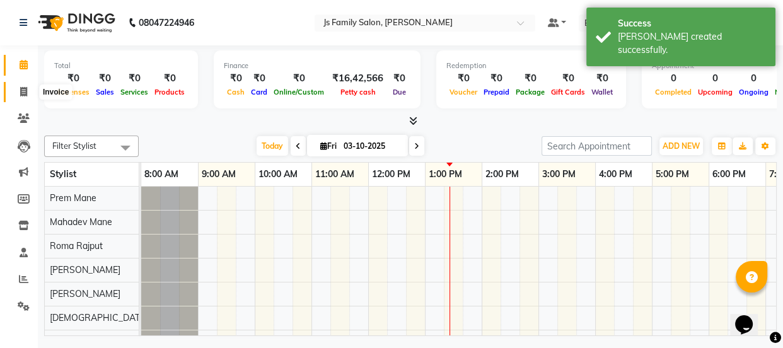
click at [23, 90] on icon at bounding box center [23, 91] width 7 height 9
select select "service"
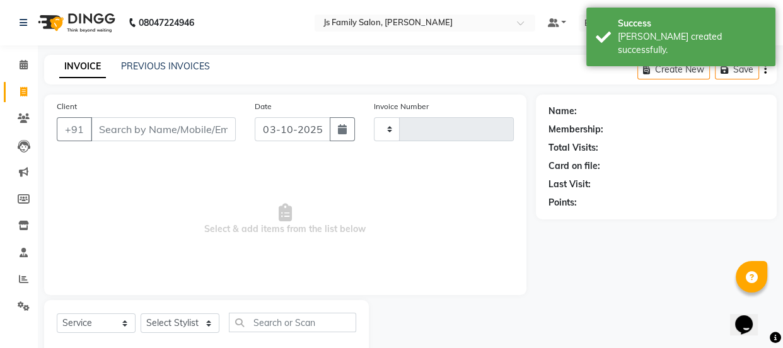
type input "8244"
select select "3729"
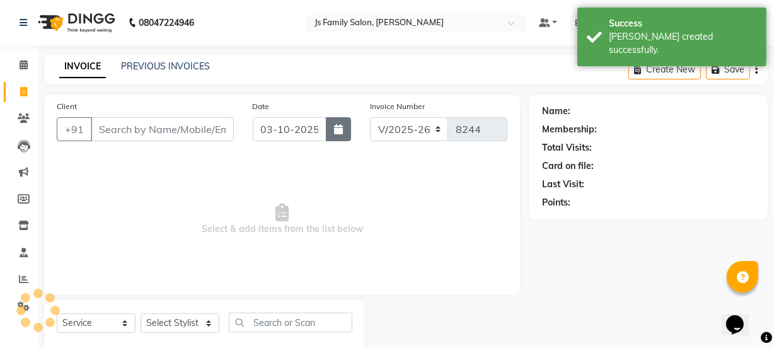
click at [337, 130] on icon "button" at bounding box center [338, 129] width 9 height 10
select select "10"
select select "2025"
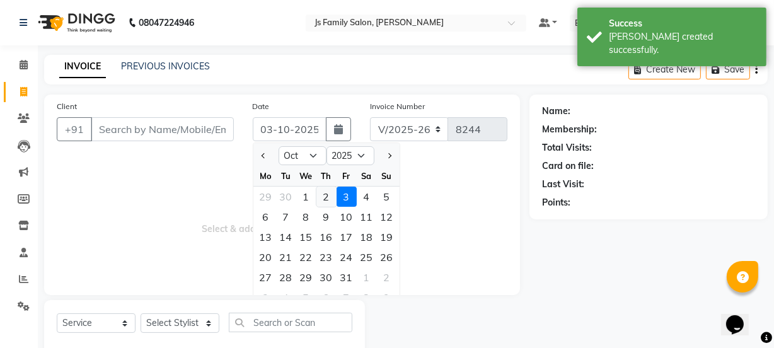
click at [323, 195] on div "2" at bounding box center [326, 197] width 20 height 20
type input "02-10-2025"
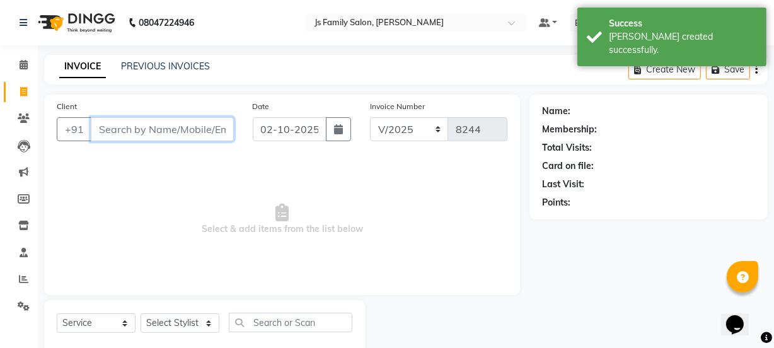
click at [185, 120] on input "Client" at bounding box center [162, 129] width 143 height 24
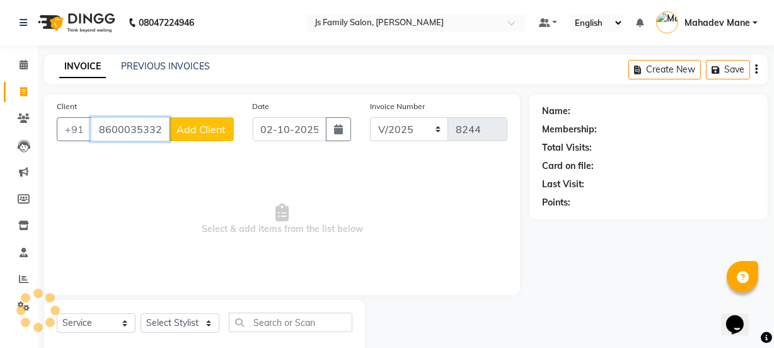
type input "8600035332"
click at [185, 120] on button "Add Client" at bounding box center [201, 129] width 65 height 24
select select "22"
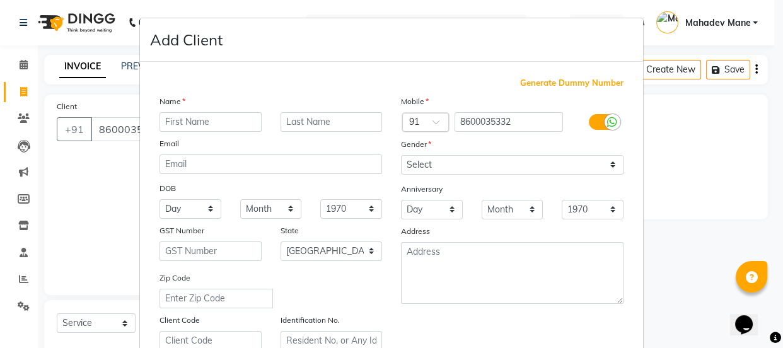
click at [189, 124] on input "text" at bounding box center [210, 122] width 102 height 20
type input "[PERSON_NAME]"
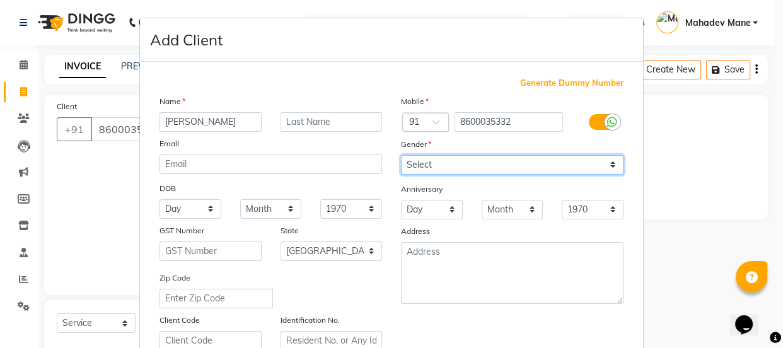
click at [417, 161] on select "Select Male Female Other Prefer Not To Say" at bounding box center [512, 165] width 222 height 20
select select "male"
click at [401, 155] on select "Select Male Female Other Prefer Not To Say" at bounding box center [512, 165] width 222 height 20
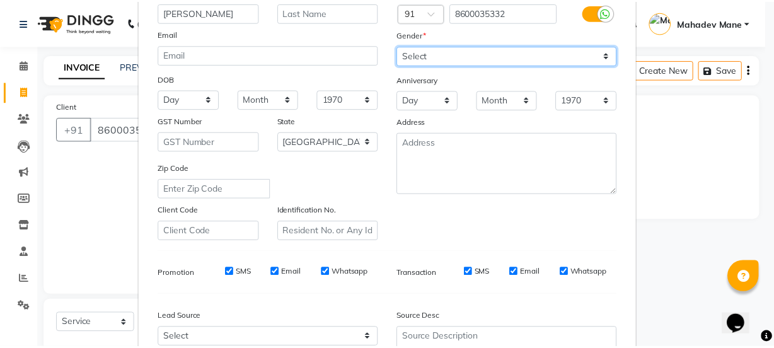
scroll to position [238, 0]
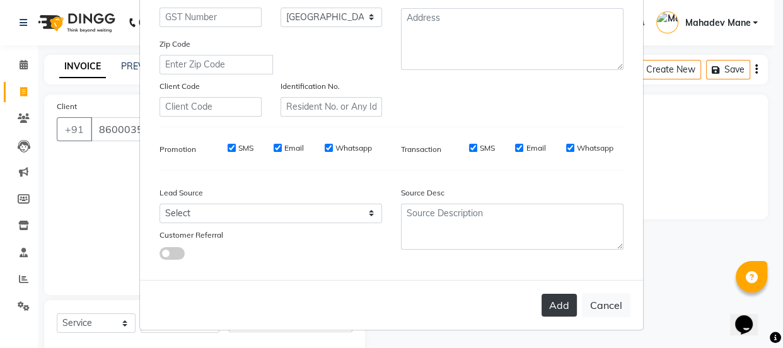
click at [547, 302] on button "Add" at bounding box center [558, 305] width 35 height 23
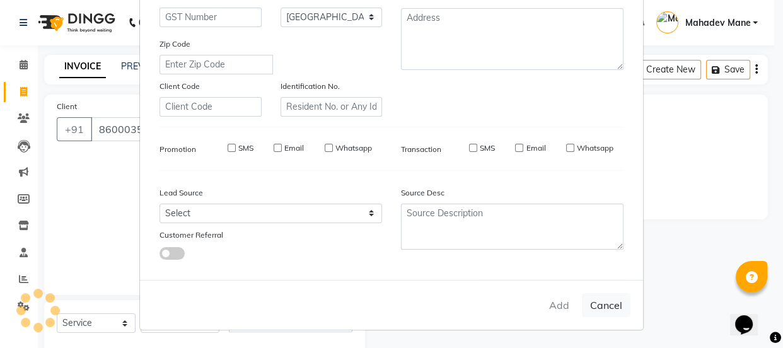
select select
select select "null"
select select
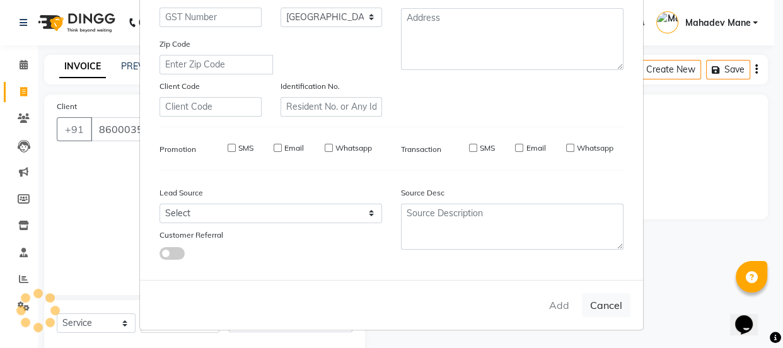
select select
checkbox input "false"
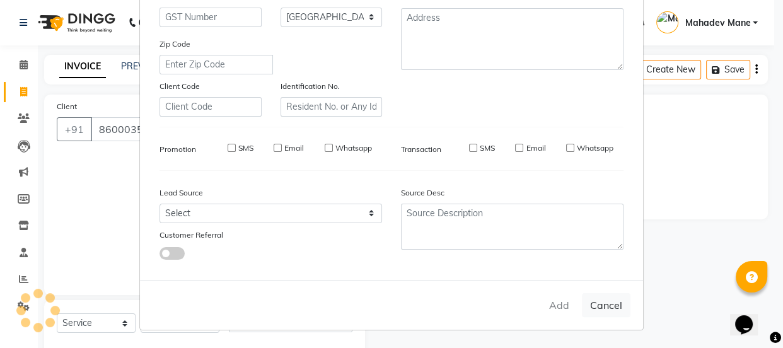
checkbox input "false"
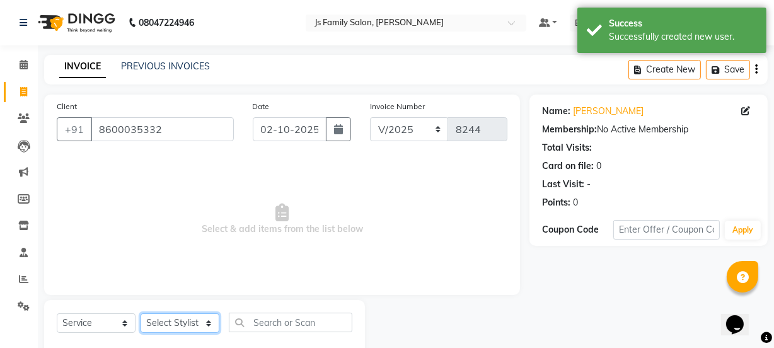
click at [195, 325] on select "Select Stylist arif Chetan Dipak Vaidyakar Huda Jolly kokan n Mahadev Mane Mosi…" at bounding box center [180, 323] width 79 height 20
select select "93587"
click at [141, 313] on select "Select Stylist arif Chetan Dipak Vaidyakar Huda Jolly kokan n Mahadev Mane Mosi…" at bounding box center [180, 323] width 79 height 20
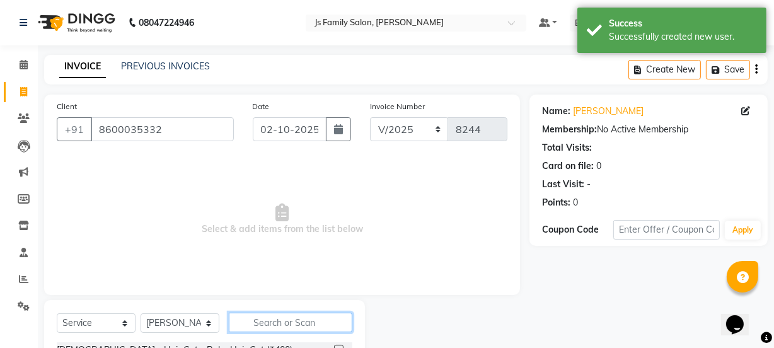
click at [272, 322] on input "text" at bounding box center [291, 323] width 124 height 20
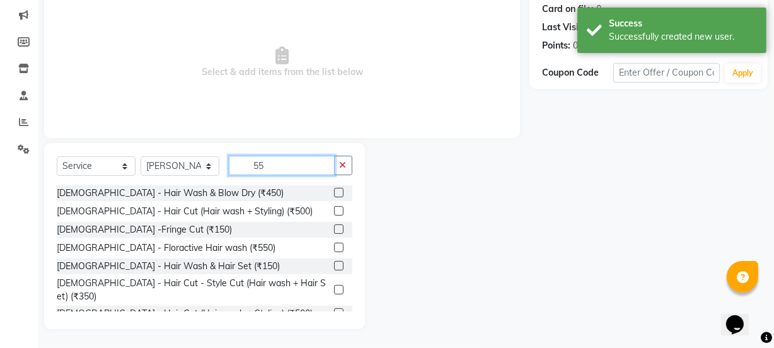
scroll to position [151, 0]
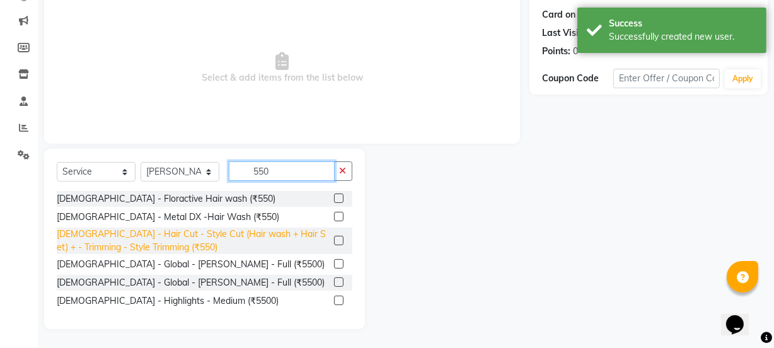
type input "550"
click at [323, 227] on div "Male - Hair Cut - Style Cut (Hair wash + Hair Set) + - Trimming - Style Trimmin…" at bounding box center [193, 240] width 272 height 26
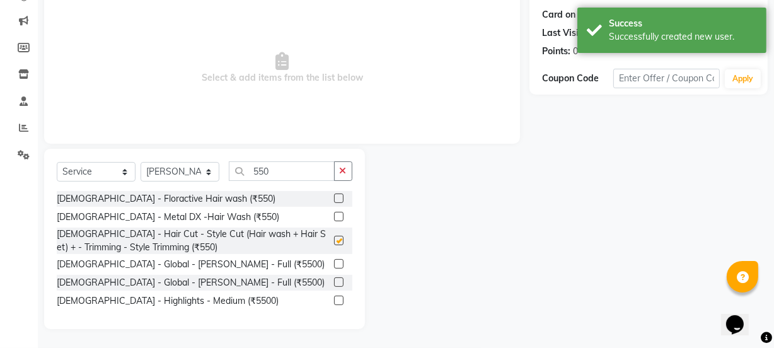
checkbox input "false"
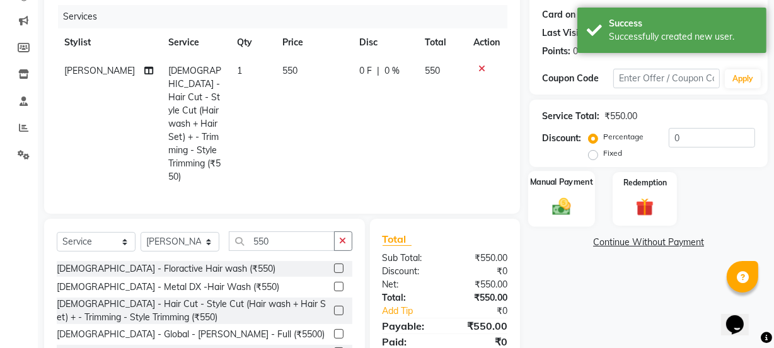
click at [550, 213] on img at bounding box center [561, 205] width 30 height 21
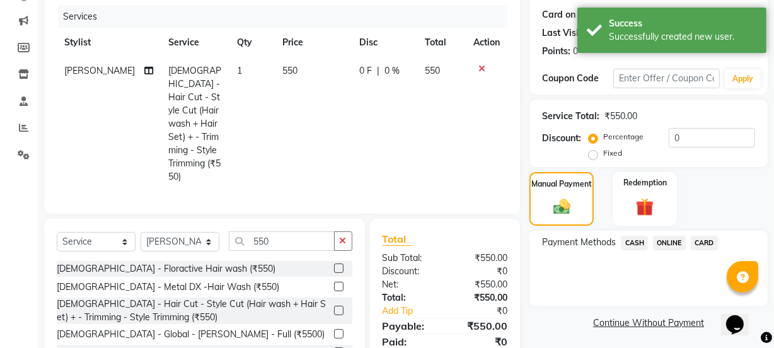
click at [658, 239] on span "ONLINE" at bounding box center [669, 243] width 33 height 14
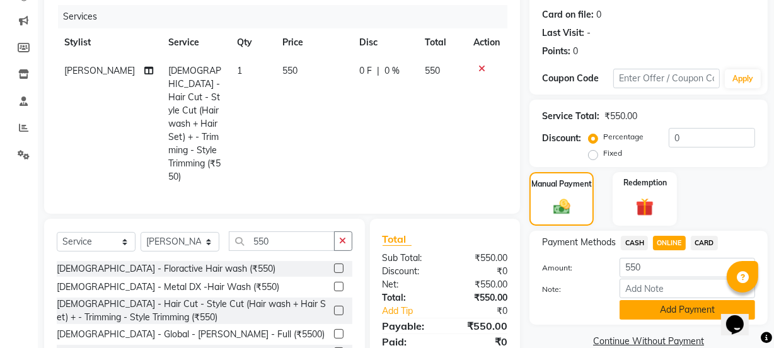
click at [669, 309] on button "Add Payment" at bounding box center [686, 310] width 135 height 20
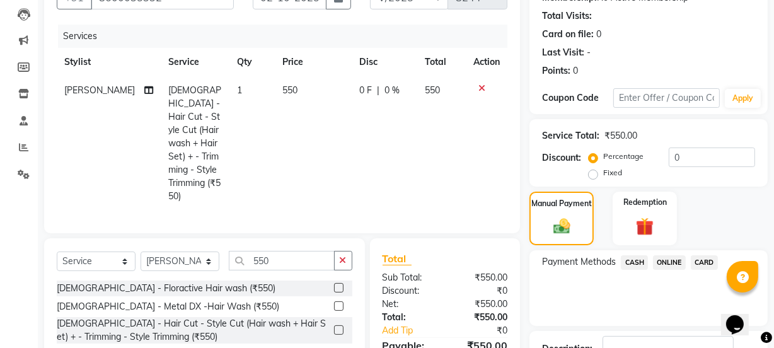
scroll to position [225, 0]
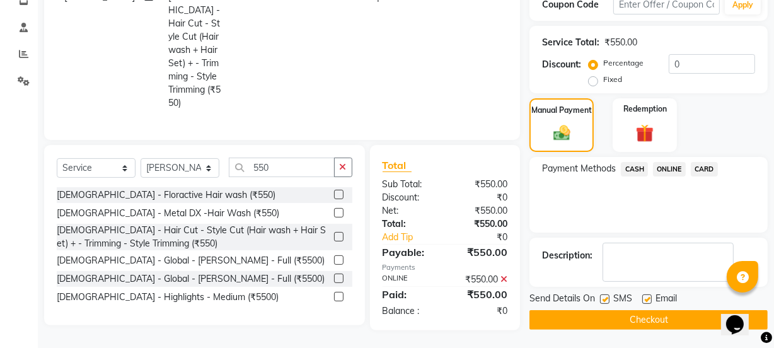
click at [668, 316] on button "Checkout" at bounding box center [648, 320] width 238 height 20
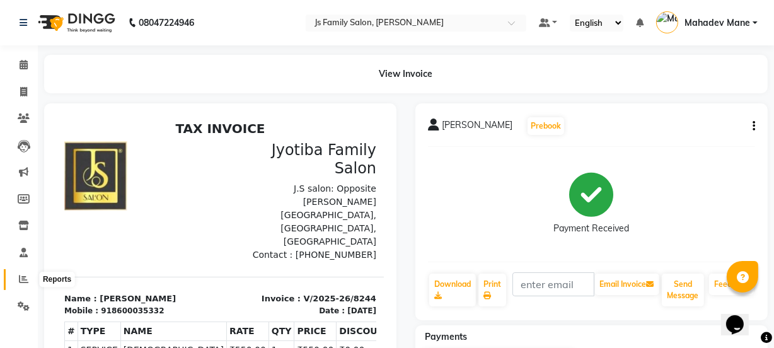
click at [25, 277] on icon at bounding box center [23, 278] width 9 height 9
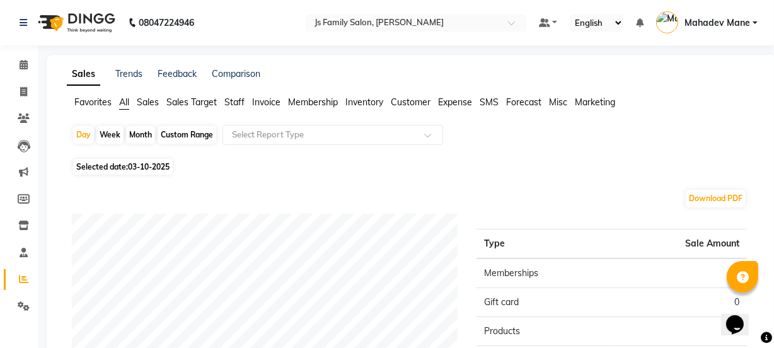
click at [141, 135] on div "Month" at bounding box center [140, 135] width 29 height 18
select select "10"
select select "2025"
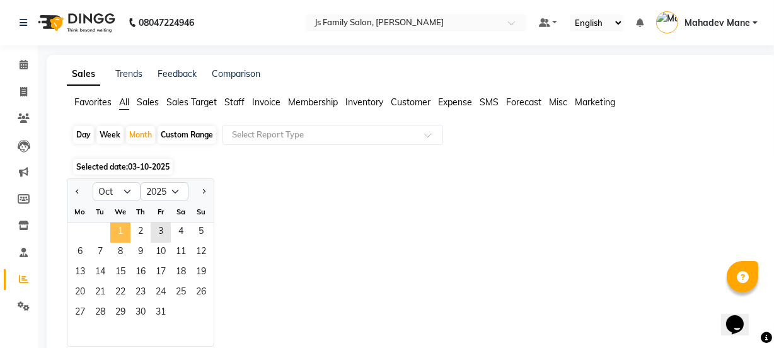
click at [122, 227] on span "1" at bounding box center [120, 232] width 20 height 20
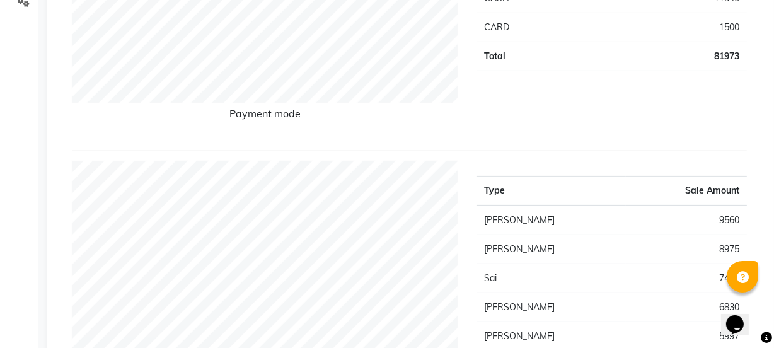
scroll to position [608, 0]
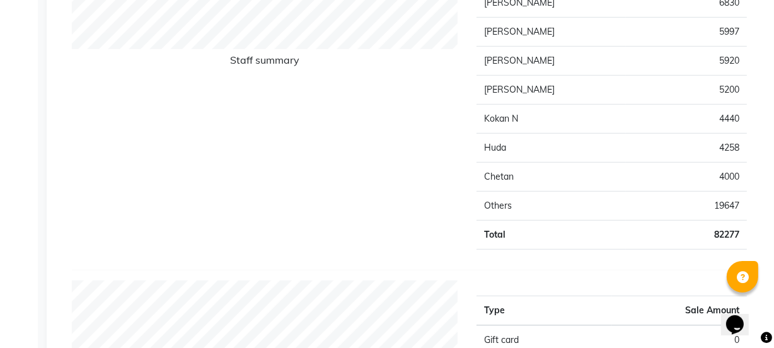
drag, startPoint x: 778, startPoint y: 97, endPoint x: 145, endPoint y: 149, distance: 634.8
click at [145, 149] on div "Staff summary" at bounding box center [264, 57] width 405 height 403
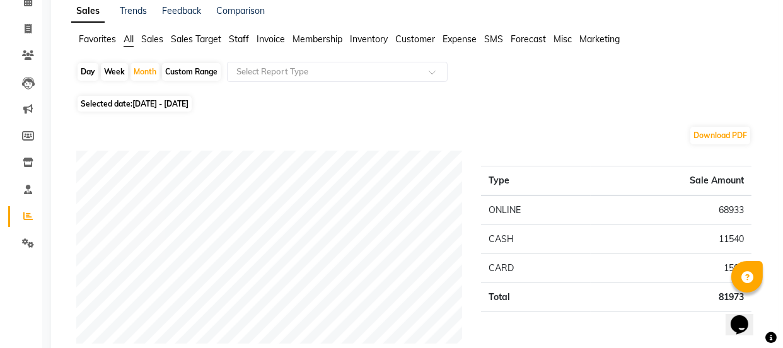
scroll to position [0, 0]
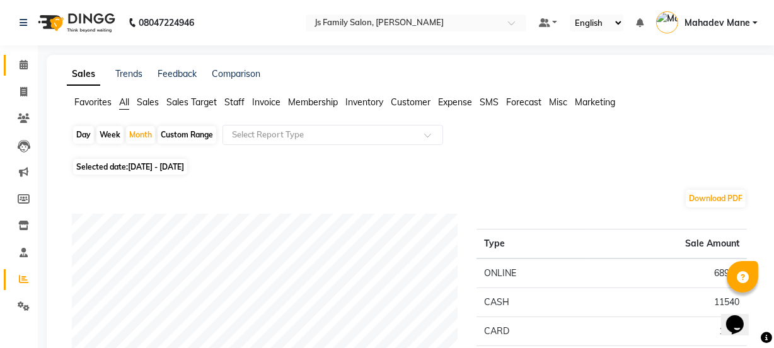
click at [26, 63] on icon at bounding box center [24, 64] width 8 height 9
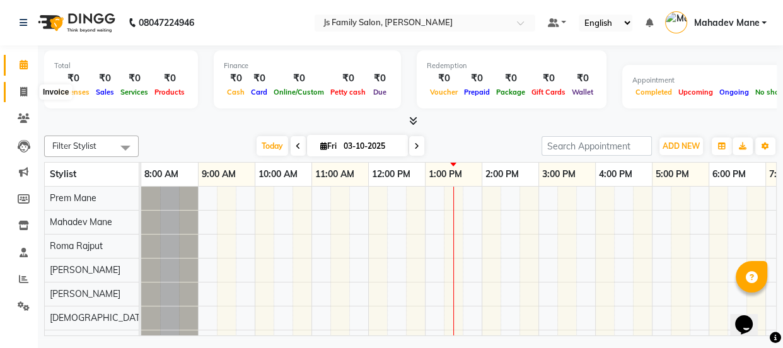
click at [21, 90] on icon at bounding box center [23, 91] width 7 height 9
select select "3729"
select select "service"
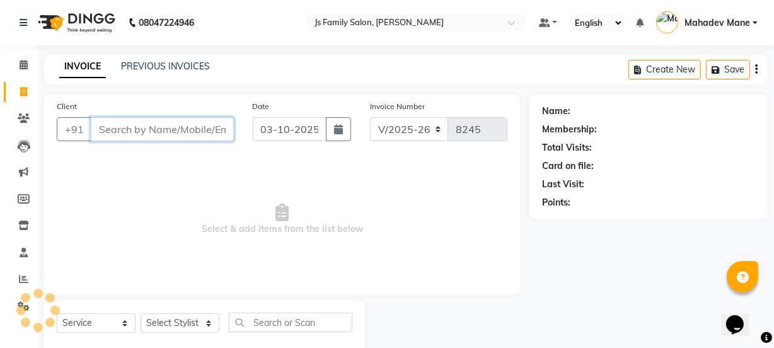
click at [141, 132] on input "Client" at bounding box center [162, 129] width 143 height 24
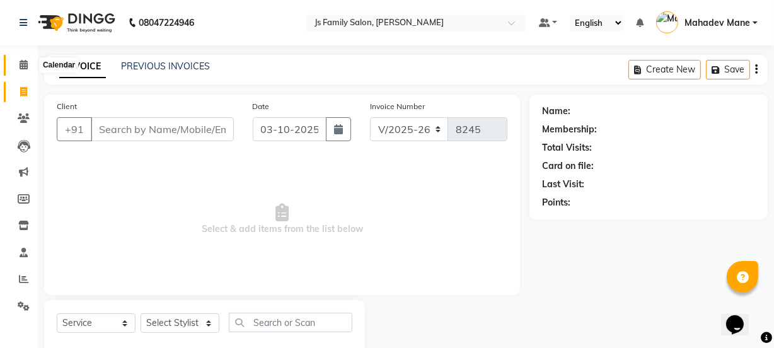
click at [22, 69] on icon at bounding box center [24, 64] width 8 height 9
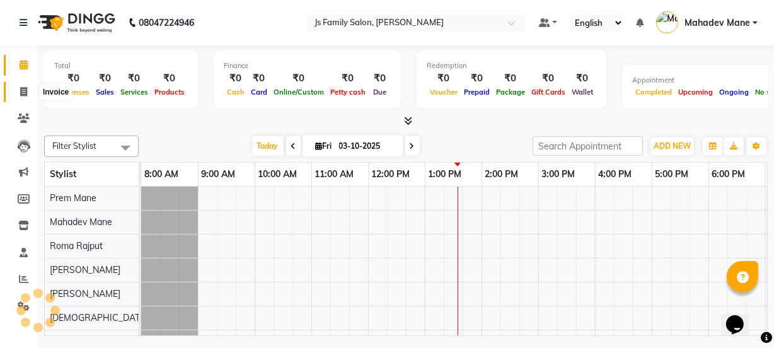
click at [21, 93] on icon at bounding box center [23, 91] width 7 height 9
select select "service"
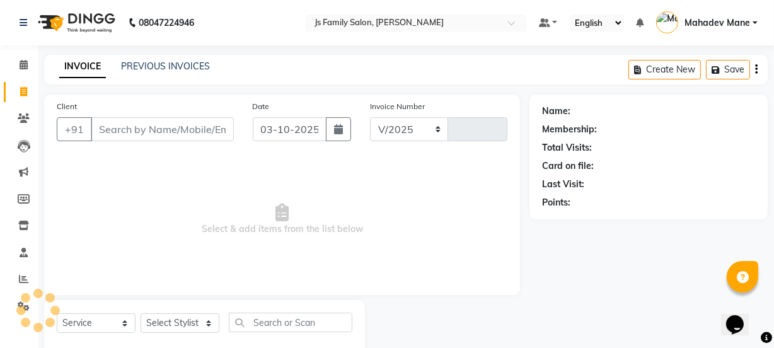
select select "3729"
type input "8245"
click at [142, 132] on input "Client" at bounding box center [162, 129] width 143 height 24
click at [166, 68] on link "PREVIOUS INVOICES" at bounding box center [165, 65] width 89 height 11
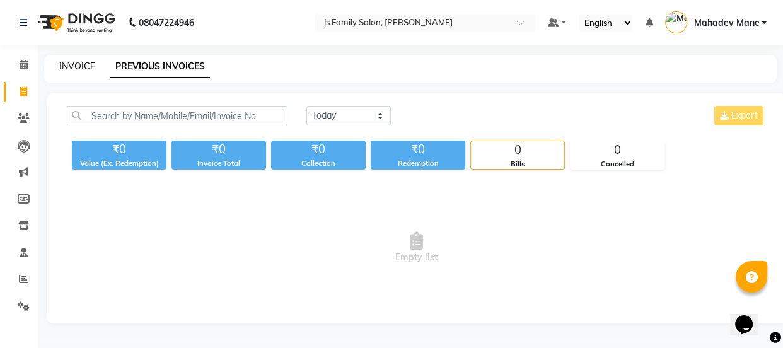
click at [78, 67] on link "INVOICE" at bounding box center [77, 65] width 36 height 11
select select "3729"
select select "service"
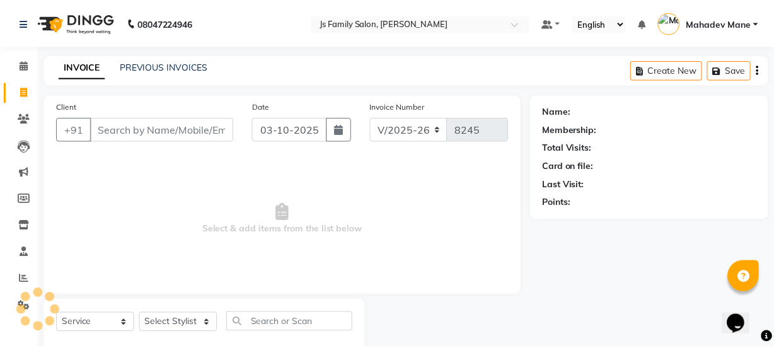
scroll to position [32, 0]
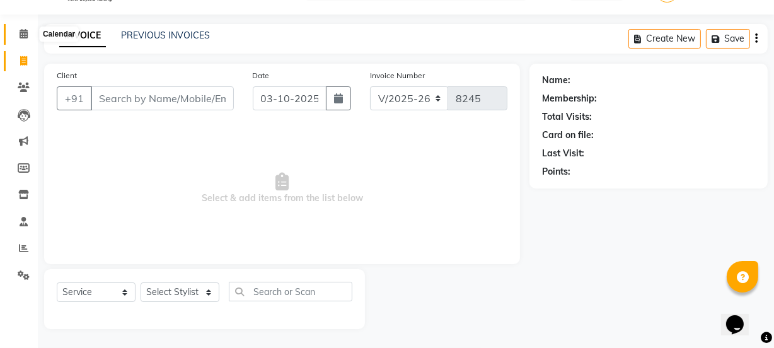
click at [25, 37] on icon at bounding box center [24, 33] width 8 height 9
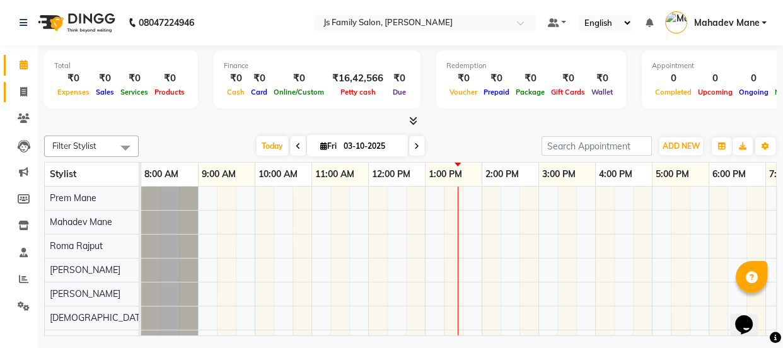
click at [25, 87] on icon at bounding box center [23, 91] width 7 height 9
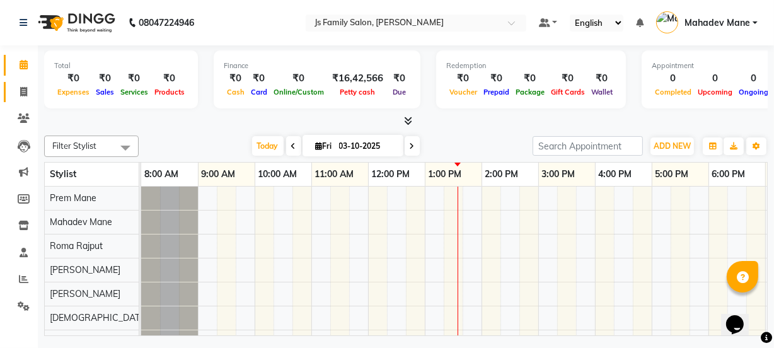
select select "3729"
select select "service"
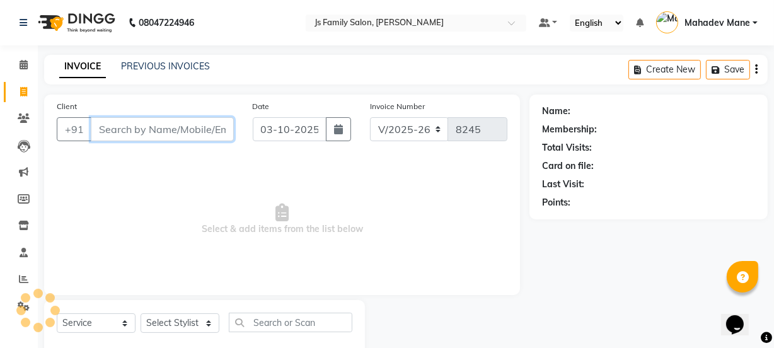
click at [137, 129] on input "Client" at bounding box center [162, 129] width 143 height 24
click at [170, 127] on input "Client" at bounding box center [162, 129] width 143 height 24
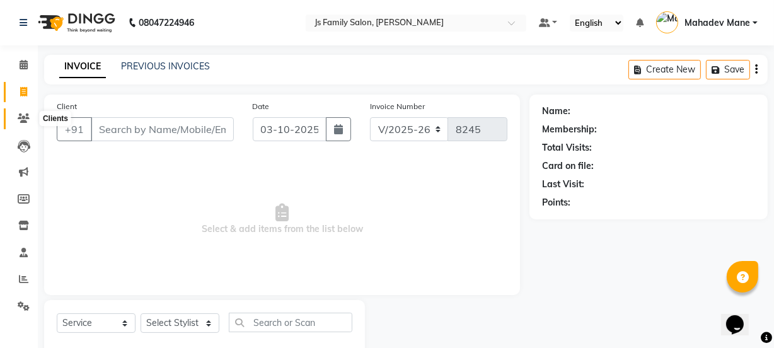
click at [14, 124] on span at bounding box center [24, 119] width 22 height 14
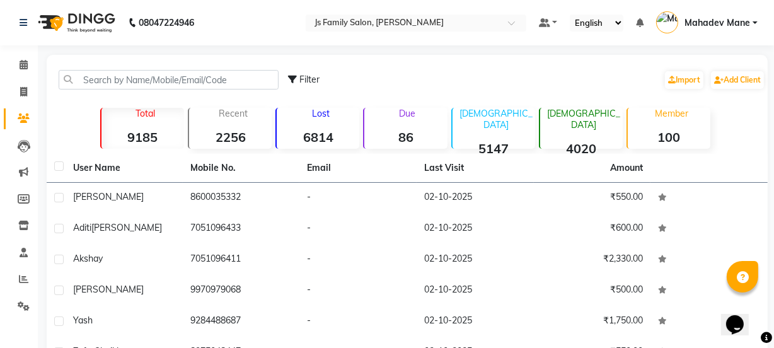
click at [674, 132] on strong "100" at bounding box center [669, 137] width 83 height 16
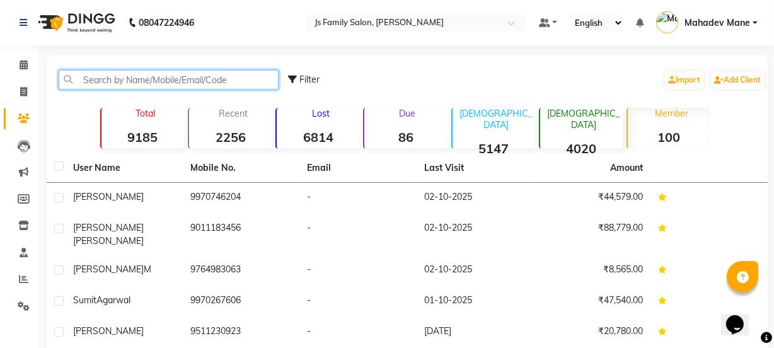
click at [215, 84] on input "text" at bounding box center [169, 80] width 220 height 20
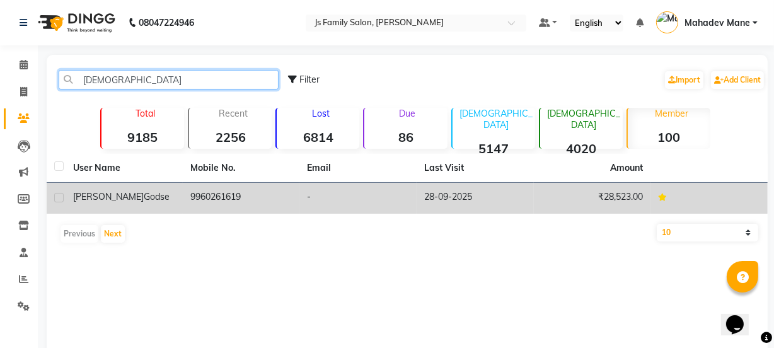
type input "god"
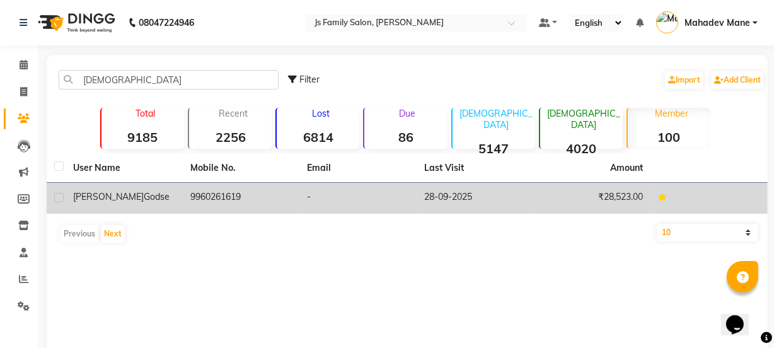
click at [257, 198] on td "9960261619" at bounding box center [241, 198] width 117 height 31
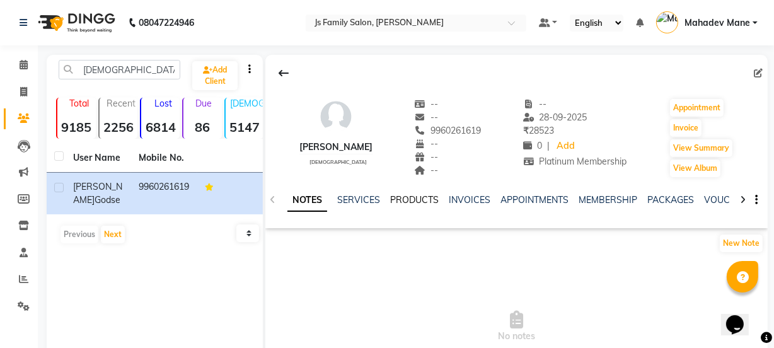
click at [406, 200] on link "PRODUCTS" at bounding box center [414, 199] width 49 height 11
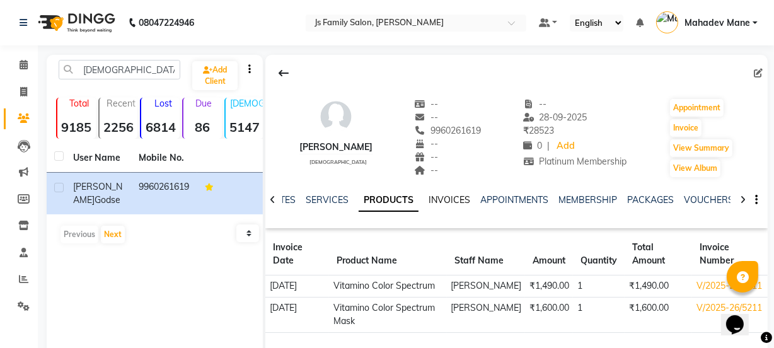
click at [463, 200] on link "INVOICES" at bounding box center [449, 199] width 42 height 11
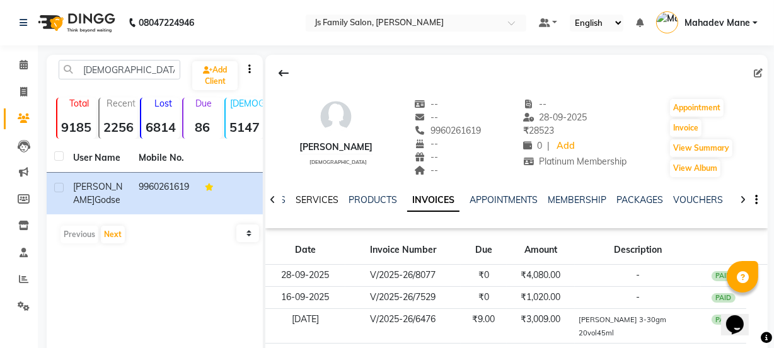
click at [326, 198] on link "SERVICES" at bounding box center [317, 199] width 43 height 11
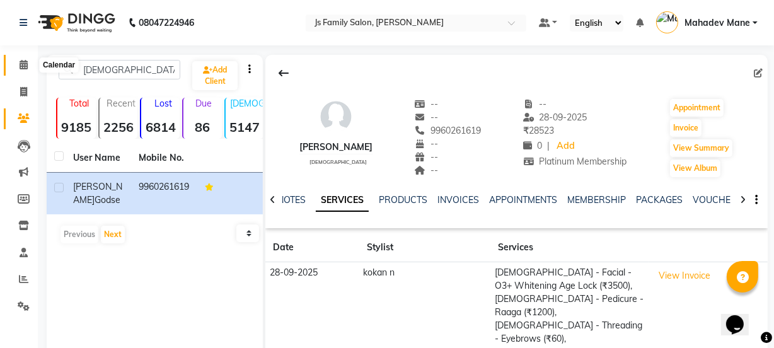
click at [18, 58] on span at bounding box center [24, 65] width 22 height 14
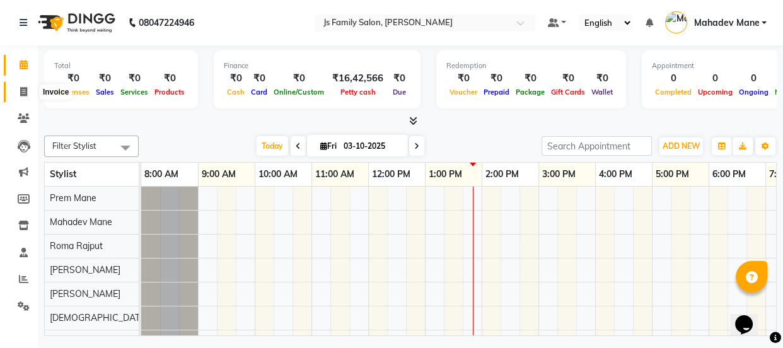
click at [24, 95] on icon at bounding box center [23, 91] width 7 height 9
select select "3729"
select select "service"
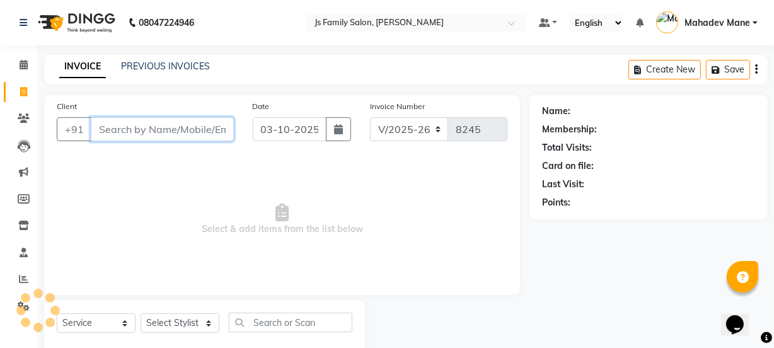
click at [151, 122] on input "Client" at bounding box center [162, 129] width 143 height 24
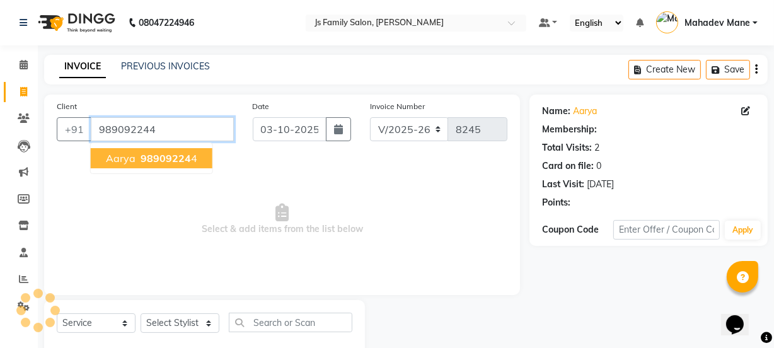
click at [161, 134] on input "989092244" at bounding box center [162, 129] width 143 height 24
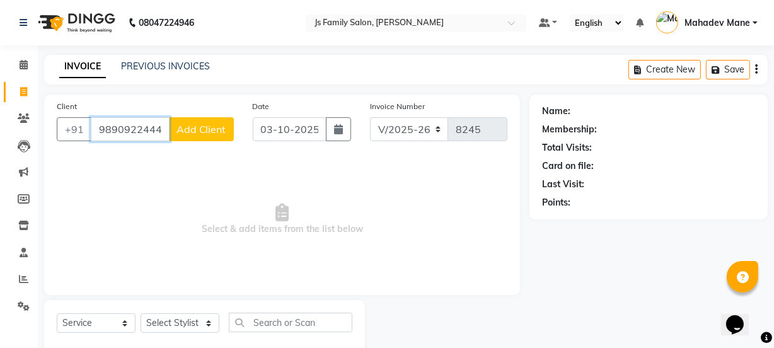
type input "9890922444"
click at [187, 130] on span "Add Client" at bounding box center [201, 129] width 50 height 13
select select "22"
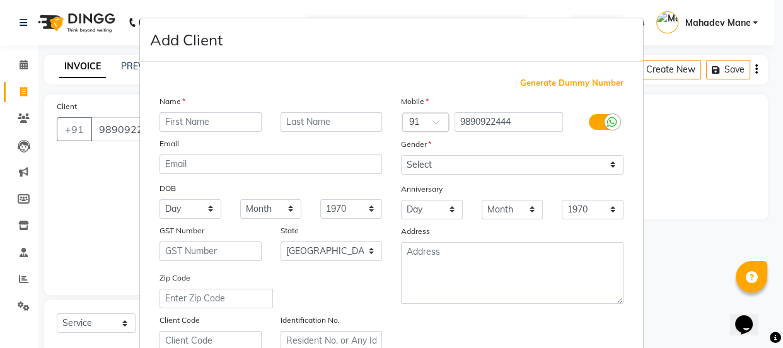
click at [188, 124] on input "text" at bounding box center [210, 122] width 102 height 20
type input "Aarya"
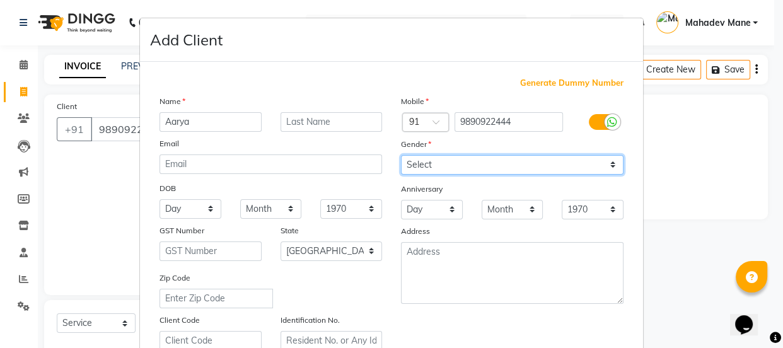
click at [411, 171] on select "Select Male Female Other Prefer Not To Say" at bounding box center [512, 165] width 222 height 20
select select "male"
click at [401, 155] on select "Select Male Female Other Prefer Not To Say" at bounding box center [512, 165] width 222 height 20
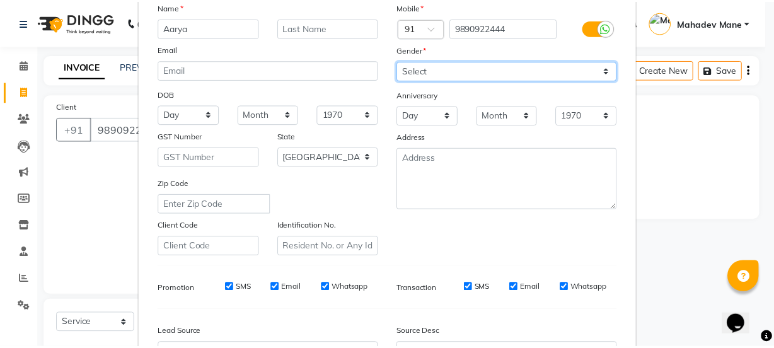
scroll to position [229, 0]
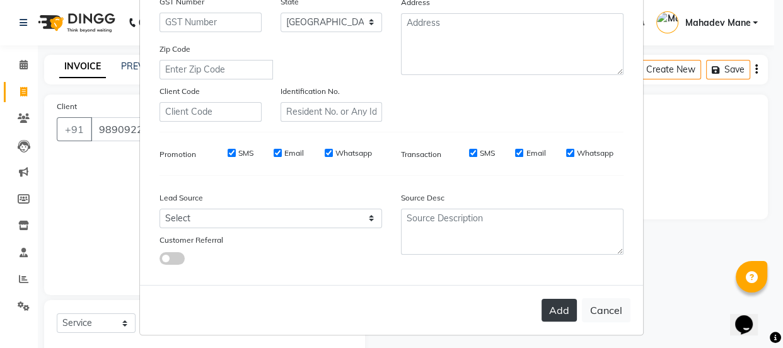
drag, startPoint x: 561, startPoint y: 311, endPoint x: 328, endPoint y: 308, distance: 232.6
click at [558, 310] on button "Add" at bounding box center [558, 310] width 35 height 23
select select
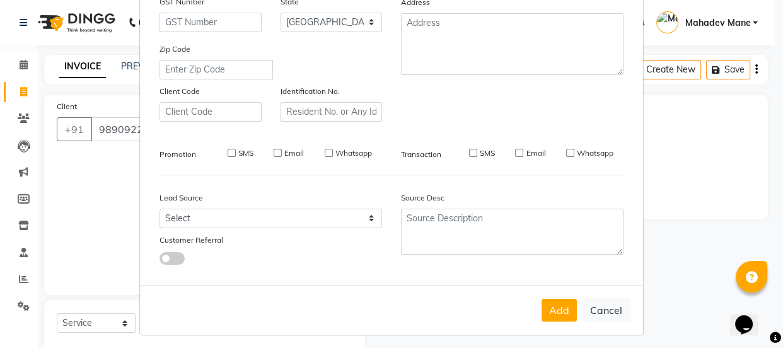
select select "null"
select select
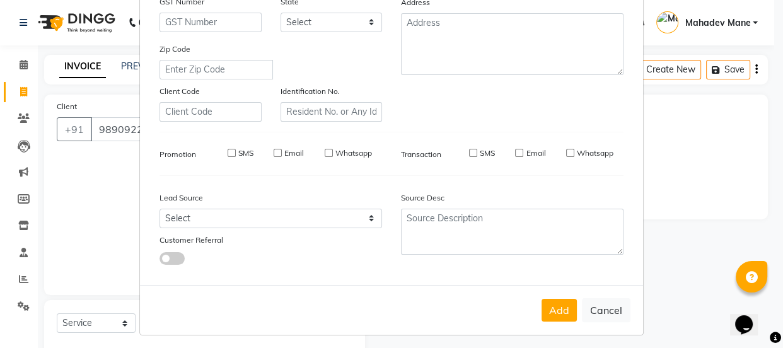
checkbox input "false"
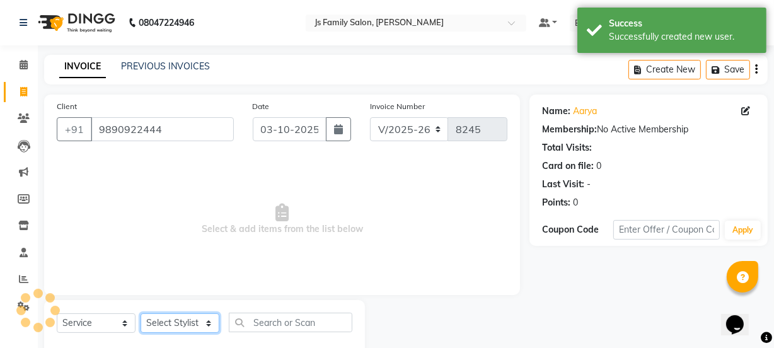
click at [166, 321] on select "Select Stylist arif Chetan Dipak Vaidyakar Huda Jolly kokan n Mahadev Mane Mosi…" at bounding box center [180, 323] width 79 height 20
select select "43386"
click at [141, 313] on select "Select Stylist arif Chetan Dipak Vaidyakar Huda Jolly kokan n Mahadev Mane Mosi…" at bounding box center [180, 323] width 79 height 20
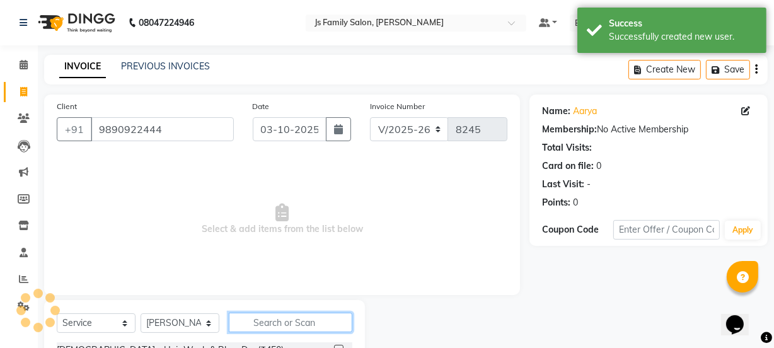
click at [256, 328] on input "text" at bounding box center [291, 323] width 124 height 20
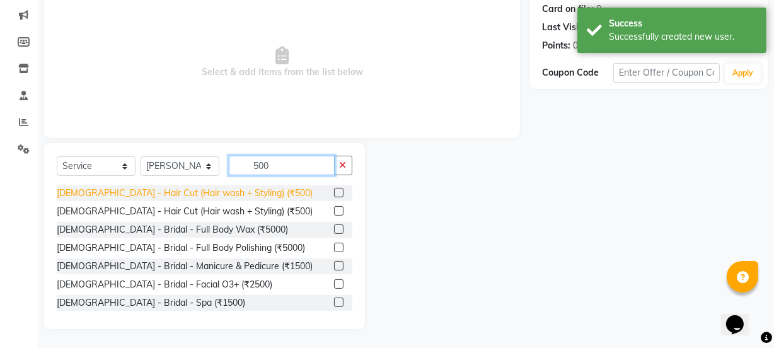
type input "500"
click at [226, 195] on div "Female - Hair Cut (Hair wash + Styling) (₹500)" at bounding box center [185, 193] width 256 height 13
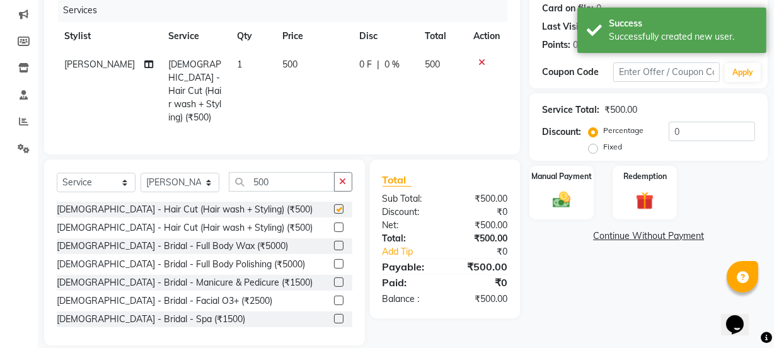
checkbox input "false"
click at [193, 181] on select "Select Stylist arif Chetan Dipak Vaidyakar Huda Jolly kokan n Mahadev Mane Mosi…" at bounding box center [180, 183] width 79 height 20
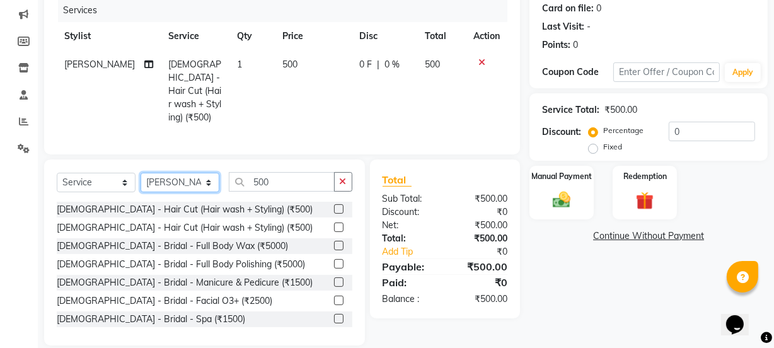
select select "59101"
click at [141, 173] on select "Select Stylist arif Chetan Dipak Vaidyakar Huda Jolly kokan n Mahadev Mane Mosi…" at bounding box center [180, 183] width 79 height 20
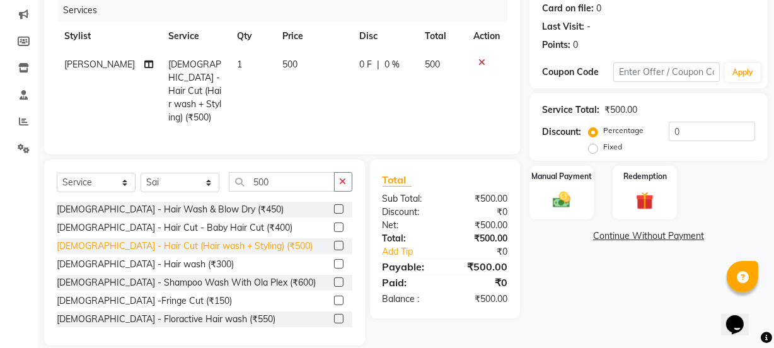
click at [221, 246] on div "Female - Hair Cut (Hair wash + Styling) (₹500)" at bounding box center [185, 245] width 256 height 13
checkbox input "false"
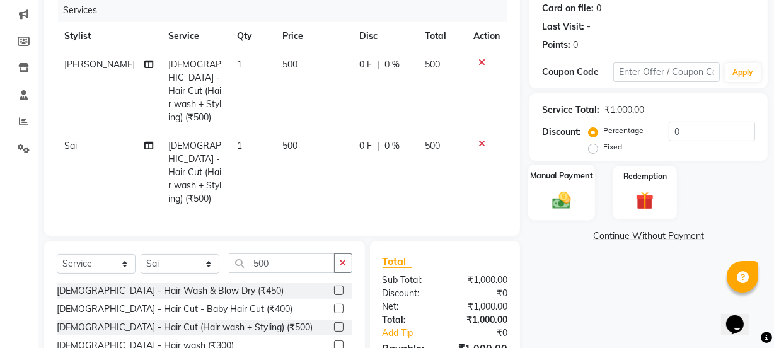
click at [570, 204] on img at bounding box center [561, 199] width 30 height 21
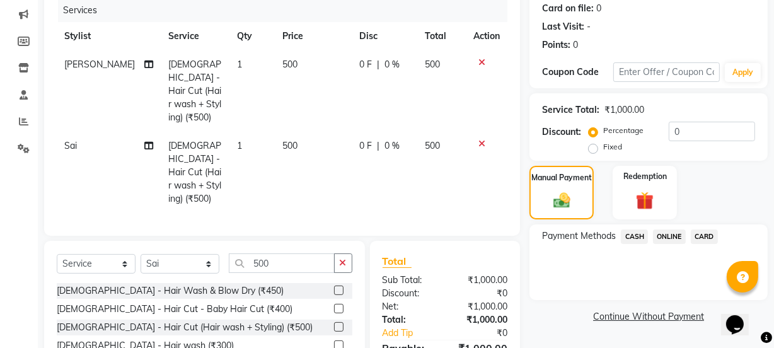
drag, startPoint x: 668, startPoint y: 236, endPoint x: 674, endPoint y: 243, distance: 9.4
click at [670, 236] on span "ONLINE" at bounding box center [669, 236] width 33 height 14
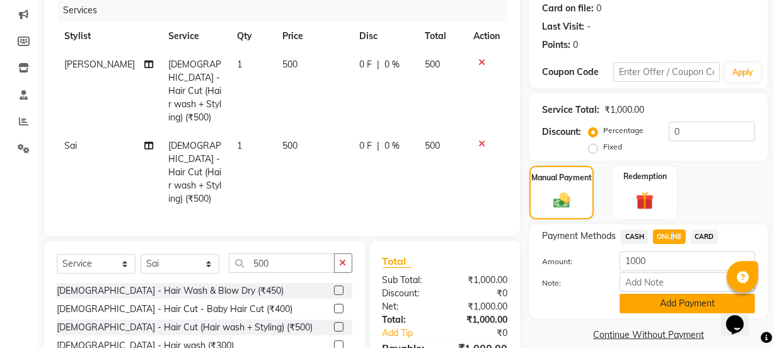
click at [674, 301] on button "Add Payment" at bounding box center [686, 304] width 135 height 20
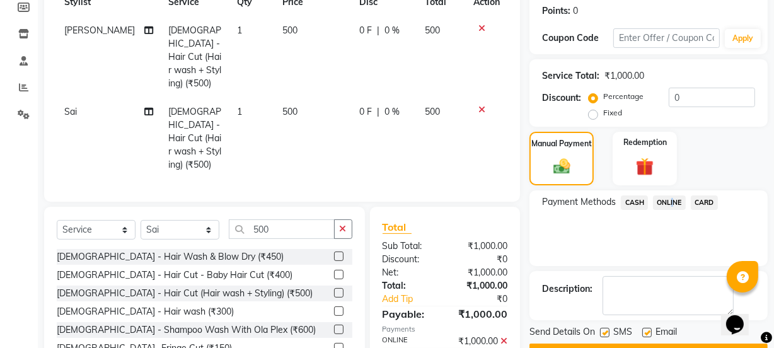
scroll to position [238, 0]
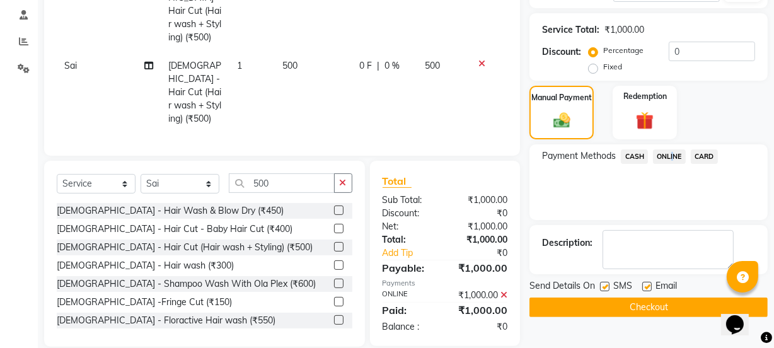
click at [671, 312] on button "Checkout" at bounding box center [648, 307] width 238 height 20
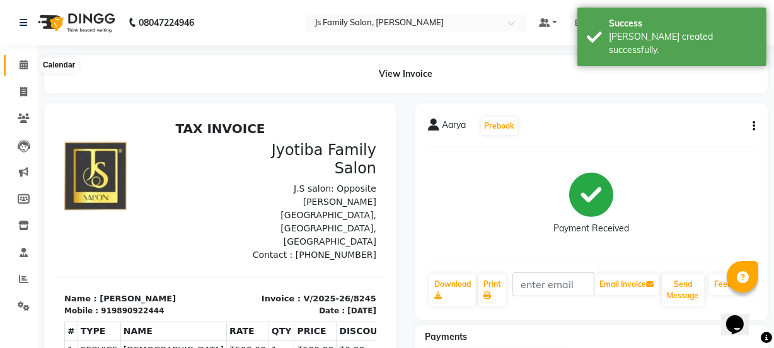
click at [28, 59] on span at bounding box center [24, 65] width 22 height 14
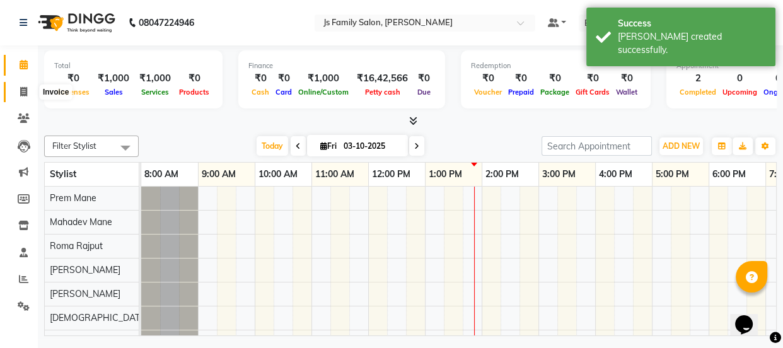
click at [27, 89] on span at bounding box center [24, 92] width 22 height 14
select select "3729"
select select "service"
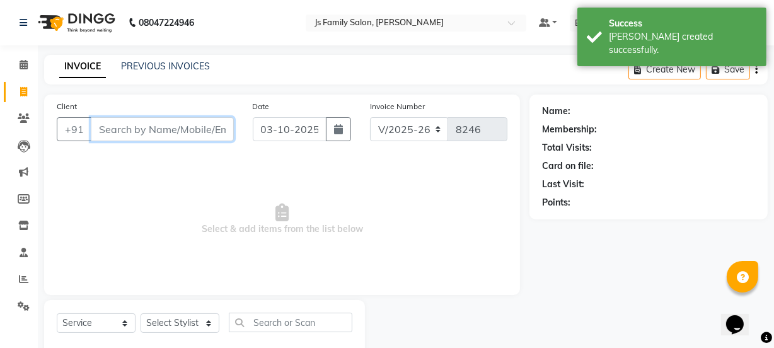
click at [113, 130] on input "Client" at bounding box center [162, 129] width 143 height 24
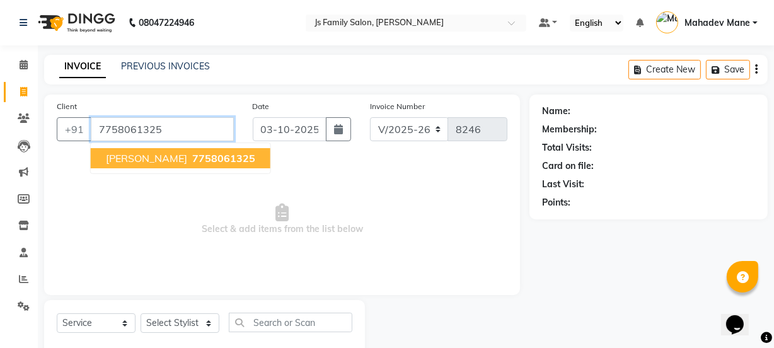
type input "7758061325"
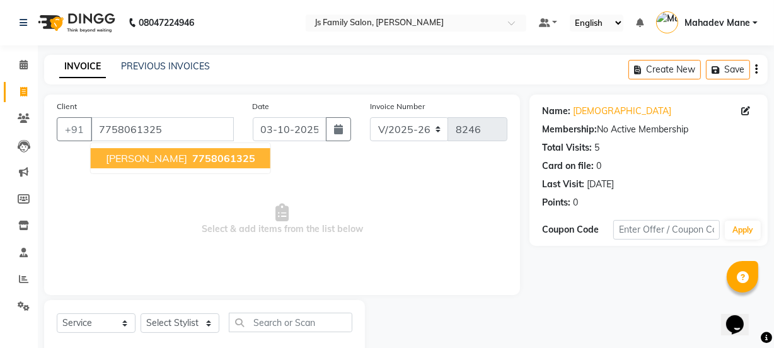
drag, startPoint x: 125, startPoint y: 159, endPoint x: 183, endPoint y: 283, distance: 136.7
click at [126, 161] on span "[PERSON_NAME]" at bounding box center [146, 158] width 81 height 13
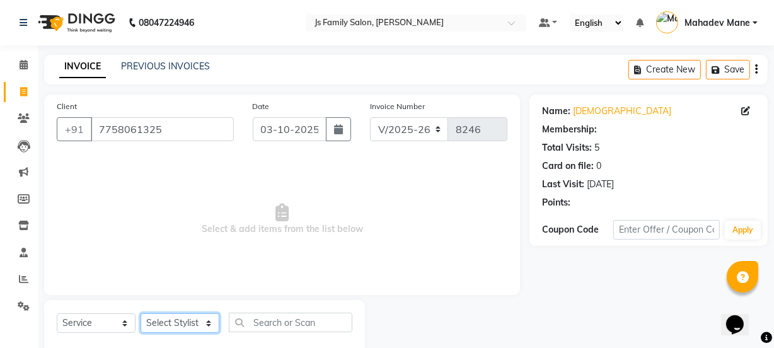
click at [187, 318] on select "Select Stylist arif Chetan Dipak Vaidyakar Huda Jolly kokan n Mahadev Mane Mosi…" at bounding box center [180, 323] width 79 height 20
select select "33251"
click at [141, 313] on select "Select Stylist arif Chetan Dipak Vaidyakar Huda Jolly kokan n Mahadev Mane Mosi…" at bounding box center [180, 323] width 79 height 20
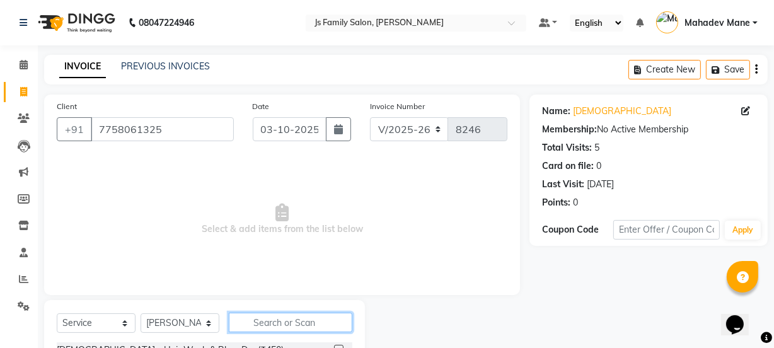
click at [250, 314] on input "text" at bounding box center [291, 323] width 124 height 20
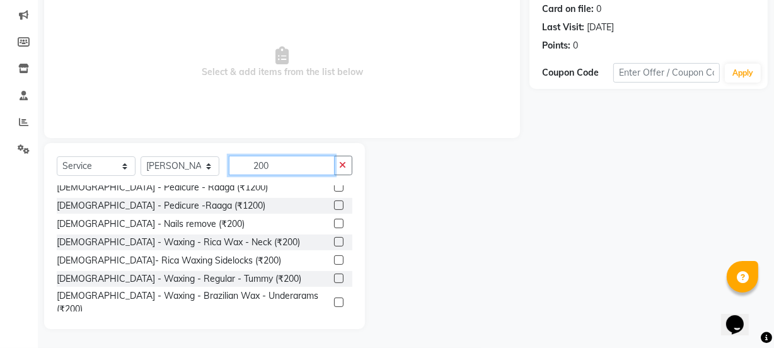
scroll to position [568, 0]
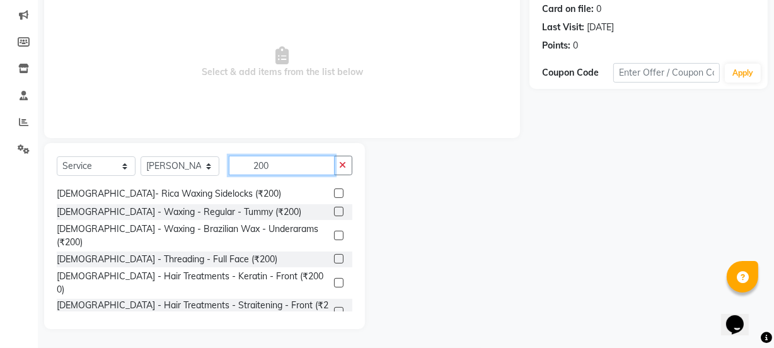
type input "200"
checkbox input "false"
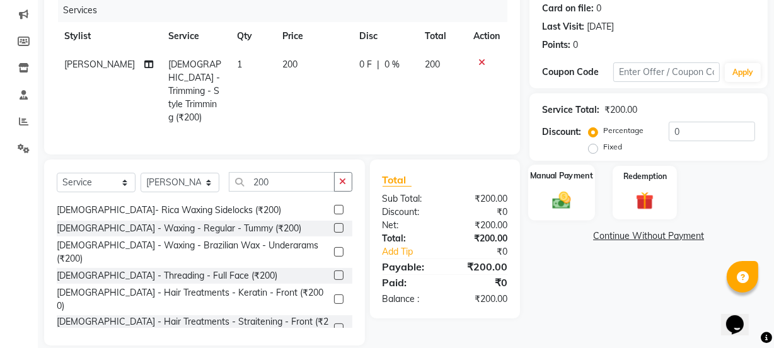
drag, startPoint x: 563, startPoint y: 205, endPoint x: 583, endPoint y: 206, distance: 20.2
click at [563, 205] on img at bounding box center [561, 199] width 30 height 21
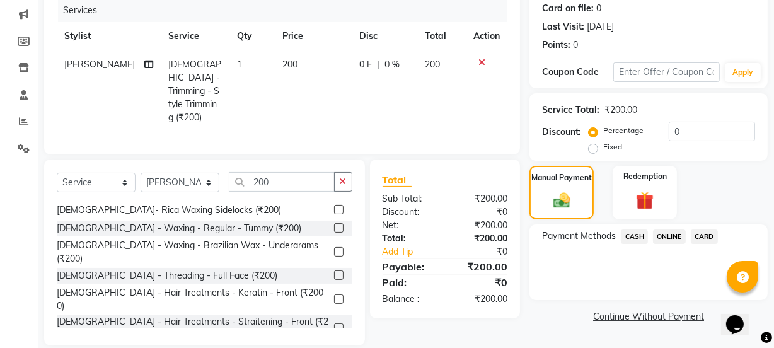
click at [664, 238] on span "ONLINE" at bounding box center [669, 236] width 33 height 14
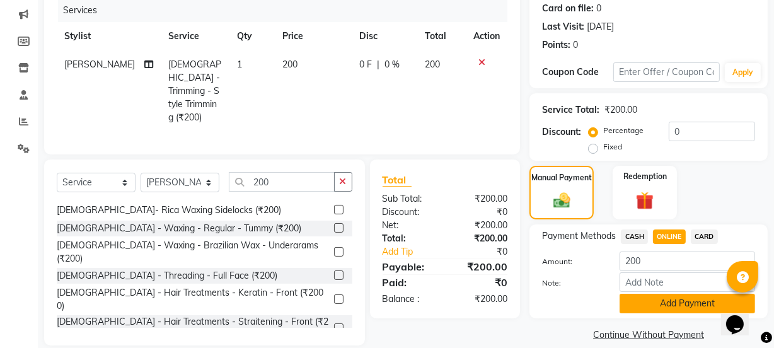
click at [696, 299] on button "Add Payment" at bounding box center [686, 304] width 135 height 20
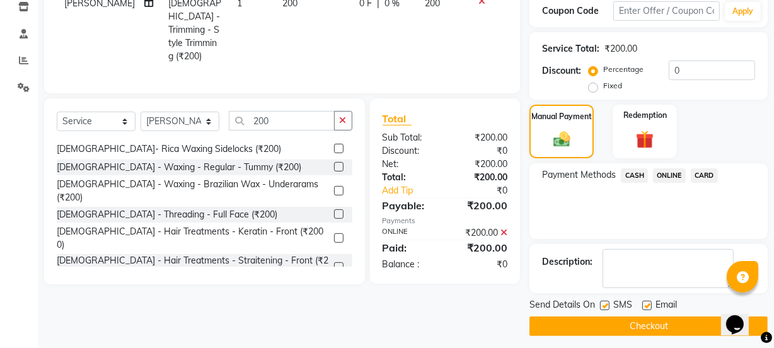
scroll to position [225, 0]
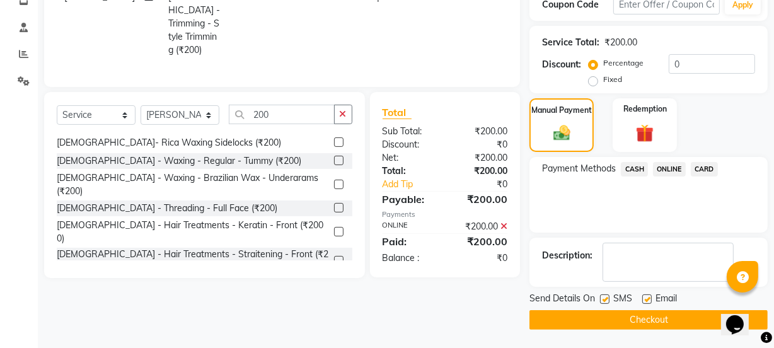
click at [681, 316] on button "Checkout" at bounding box center [648, 320] width 238 height 20
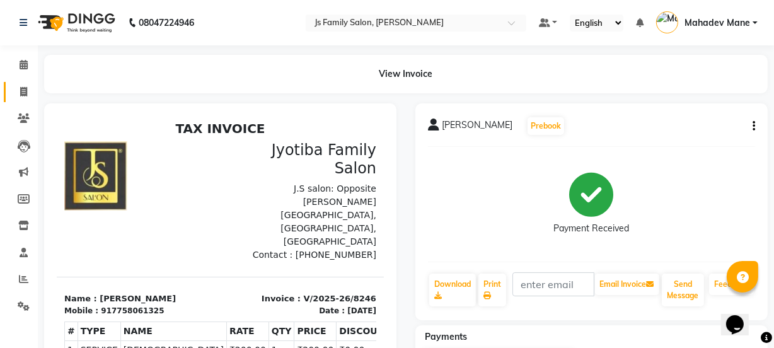
click at [16, 86] on span at bounding box center [24, 92] width 22 height 14
select select "3729"
select select "service"
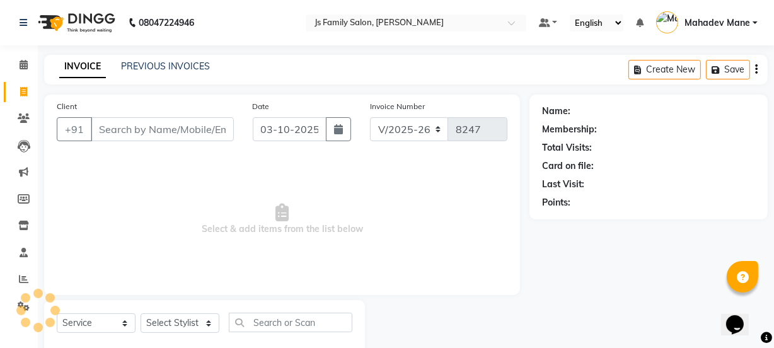
scroll to position [32, 0]
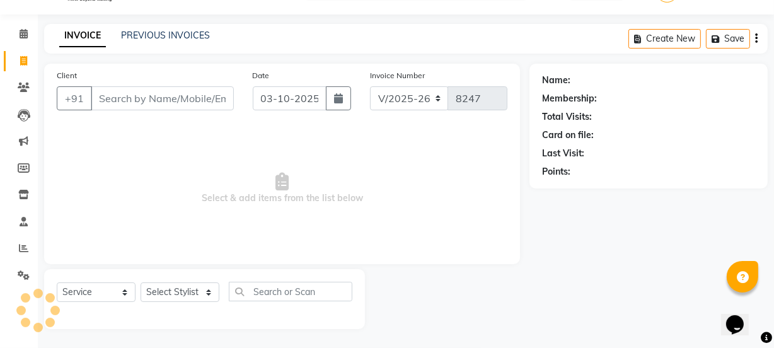
click at [127, 99] on input "Client" at bounding box center [162, 98] width 143 height 24
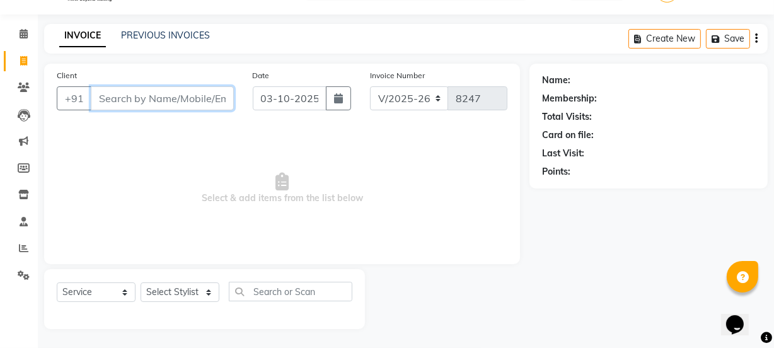
click at [181, 101] on input "Client" at bounding box center [162, 98] width 143 height 24
click at [147, 95] on input "Client" at bounding box center [162, 98] width 143 height 24
click at [20, 29] on icon at bounding box center [24, 33] width 8 height 9
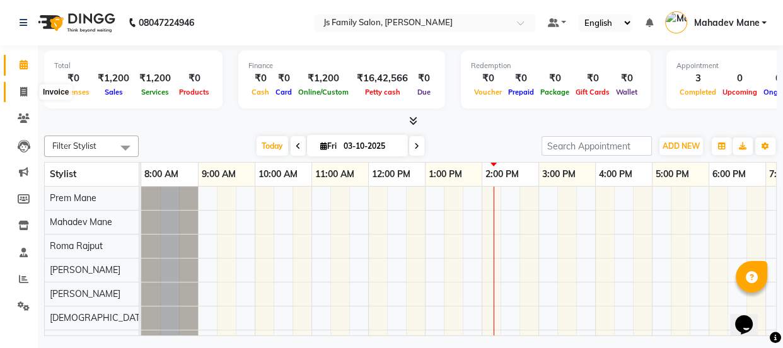
click at [20, 93] on icon at bounding box center [23, 91] width 7 height 9
select select "3729"
select select "service"
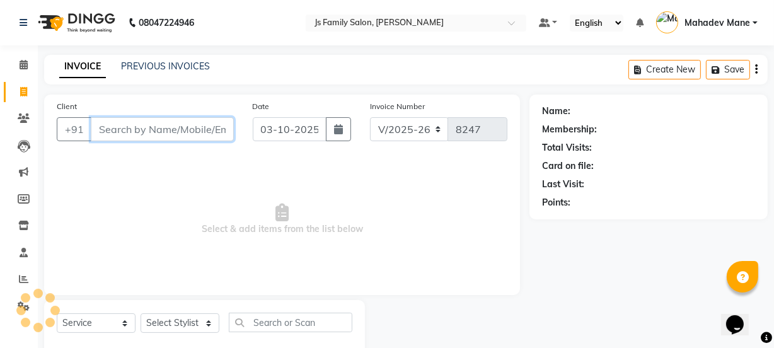
click at [113, 127] on input "Client" at bounding box center [162, 129] width 143 height 24
click at [163, 130] on input "Client" at bounding box center [162, 129] width 143 height 24
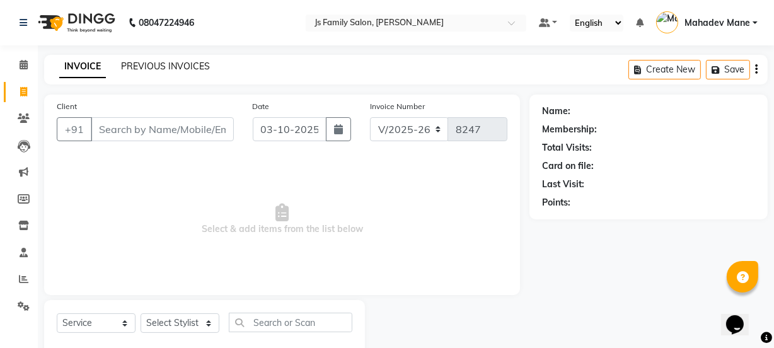
click at [149, 66] on link "PREVIOUS INVOICES" at bounding box center [165, 65] width 89 height 11
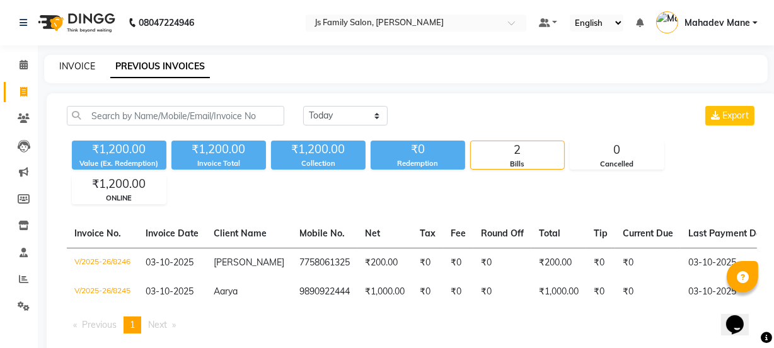
click at [75, 69] on link "INVOICE" at bounding box center [77, 65] width 36 height 11
select select "service"
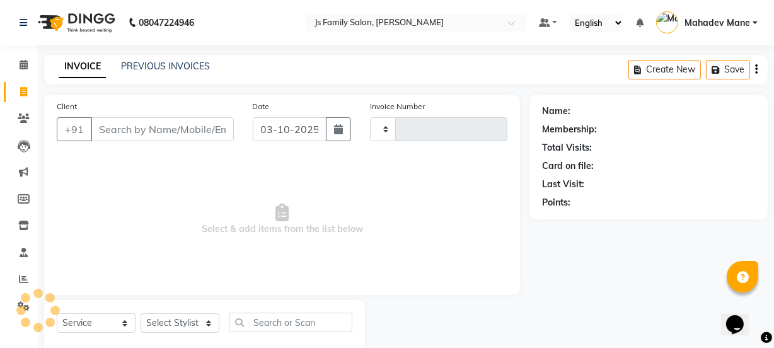
type input "8247"
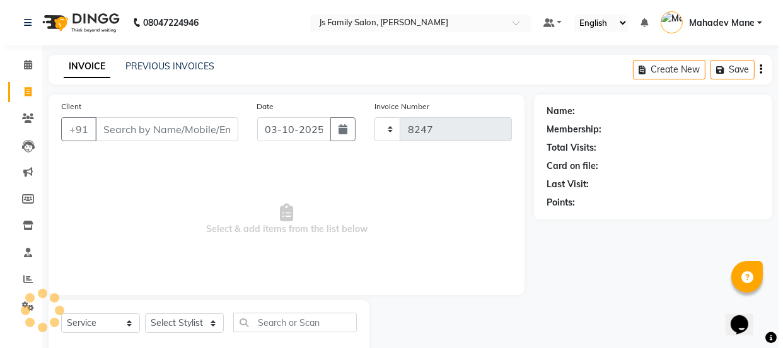
scroll to position [32, 0]
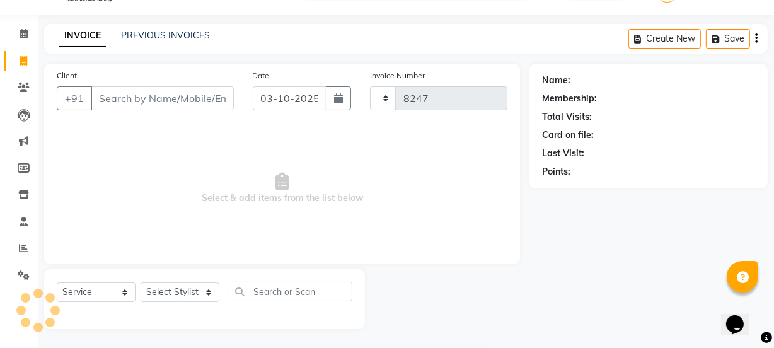
select select "3729"
click at [190, 95] on input "Client" at bounding box center [162, 98] width 143 height 24
click at [118, 103] on input "Client" at bounding box center [162, 98] width 143 height 24
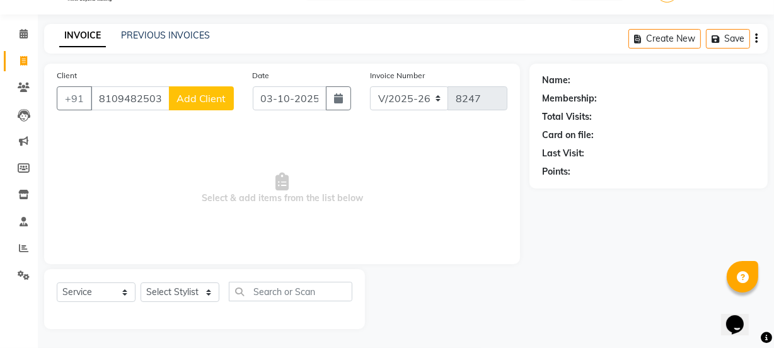
type input "8109482503"
click at [200, 104] on button "Add Client" at bounding box center [201, 98] width 65 height 24
select select "22"
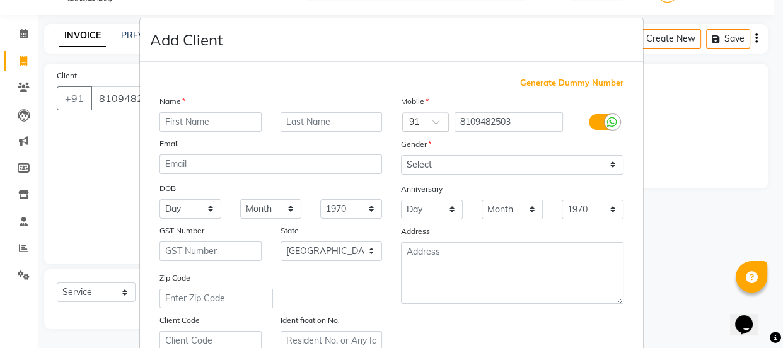
click at [221, 119] on input "text" at bounding box center [210, 122] width 102 height 20
type input "Sachin"
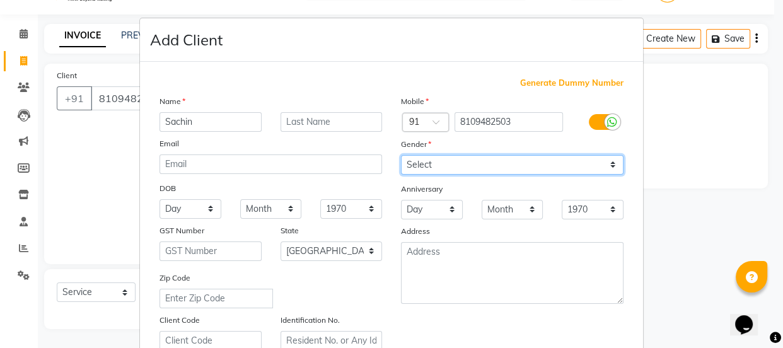
click at [430, 158] on select "Select Male Female Other Prefer Not To Say" at bounding box center [512, 165] width 222 height 20
select select "male"
click at [401, 155] on select "Select Male Female Other Prefer Not To Say" at bounding box center [512, 165] width 222 height 20
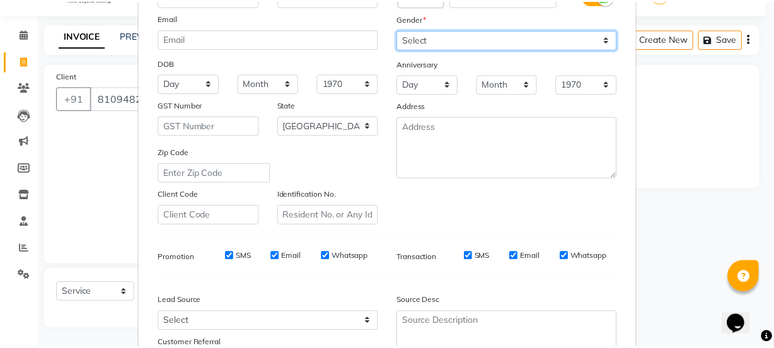
scroll to position [238, 0]
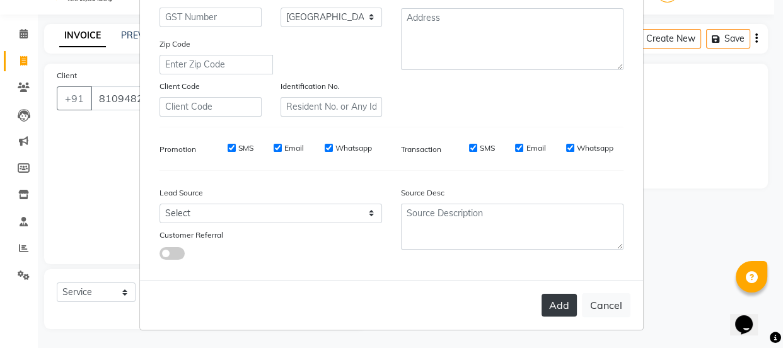
click at [548, 305] on button "Add" at bounding box center [558, 305] width 35 height 23
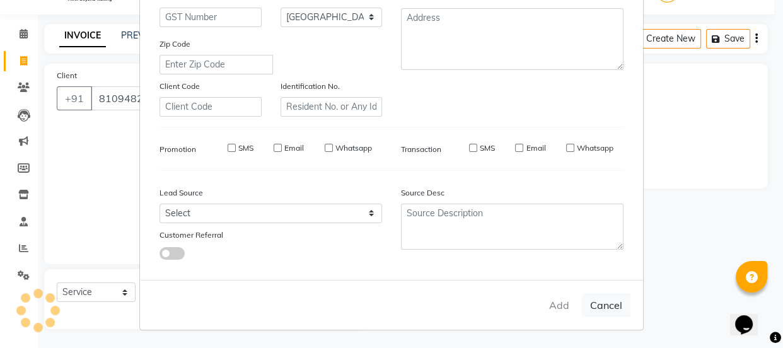
select select
select select "null"
select select
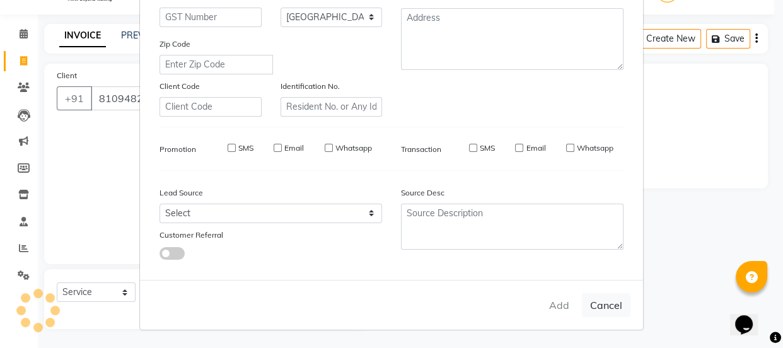
select select
checkbox input "false"
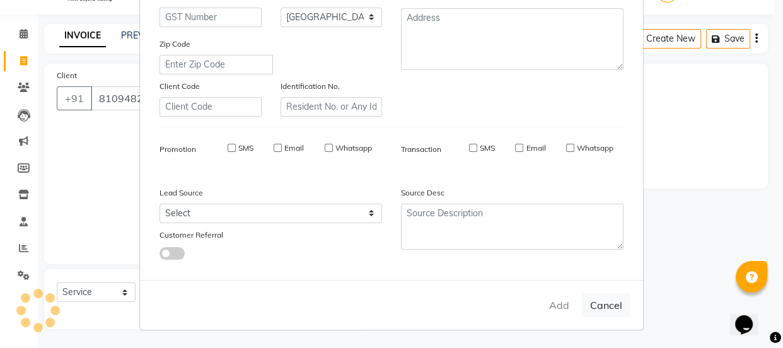
checkbox input "false"
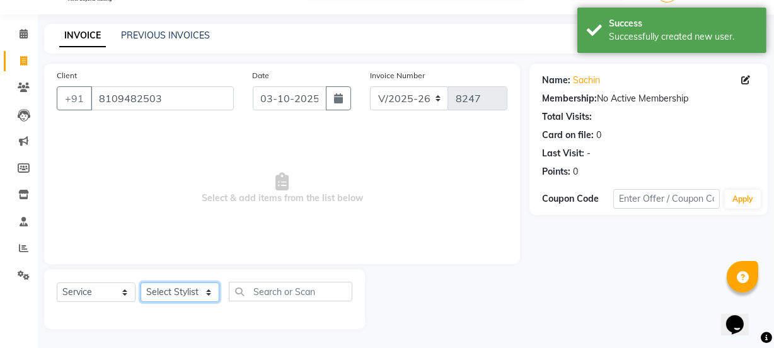
click at [198, 292] on select "Select Stylist arif Chetan Dipak Vaidyakar Huda Jolly kokan n Mahadev Mane Mosi…" at bounding box center [180, 292] width 79 height 20
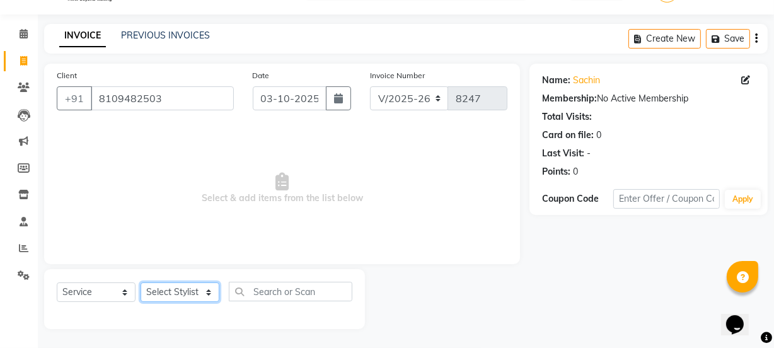
select select "93587"
click at [141, 282] on select "Select Stylist arif Chetan Dipak Vaidyakar Huda Jolly kokan n Mahadev Mane Mosi…" at bounding box center [180, 292] width 79 height 20
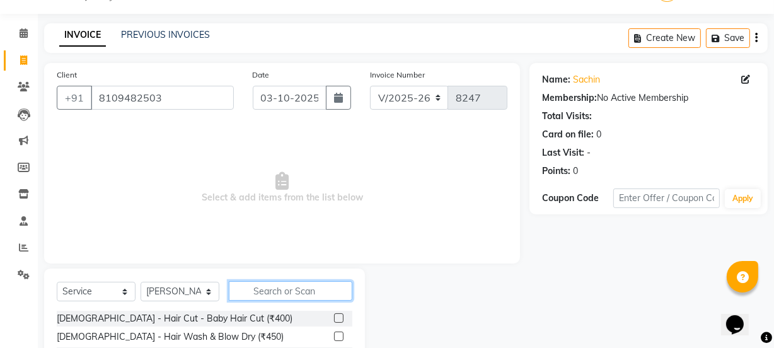
click at [276, 299] on input "text" at bounding box center [291, 291] width 124 height 20
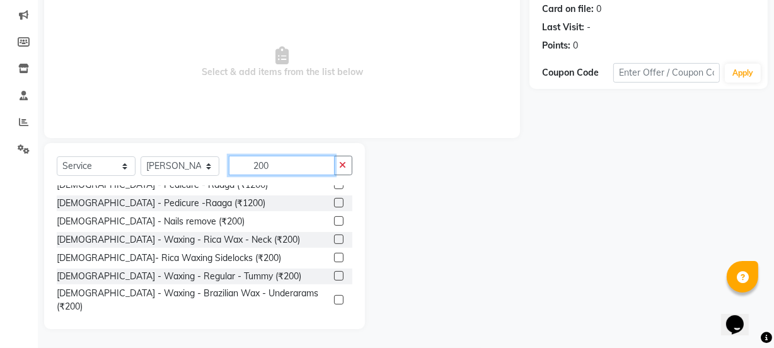
scroll to position [568, 0]
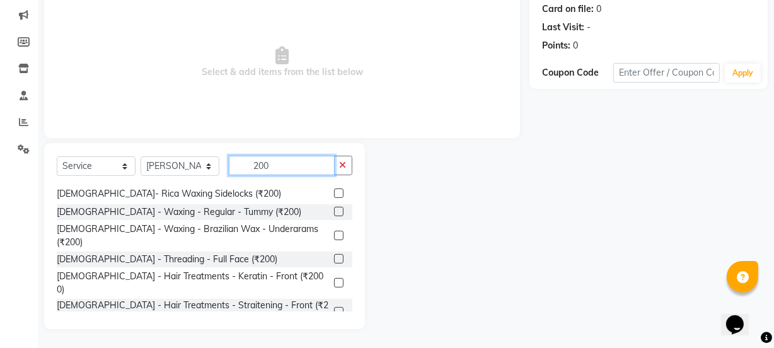
type input "200"
checkbox input "false"
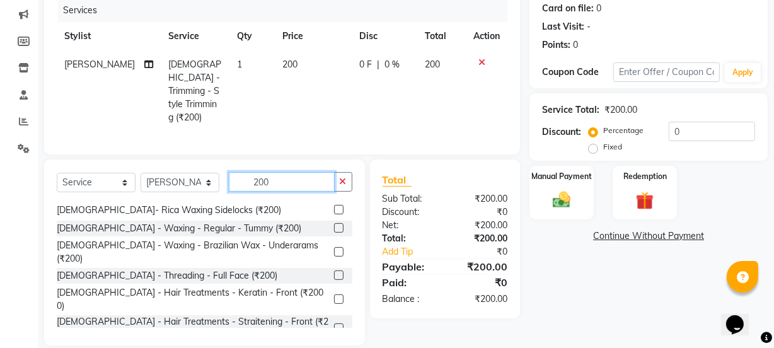
click at [278, 174] on input "200" at bounding box center [282, 182] width 106 height 20
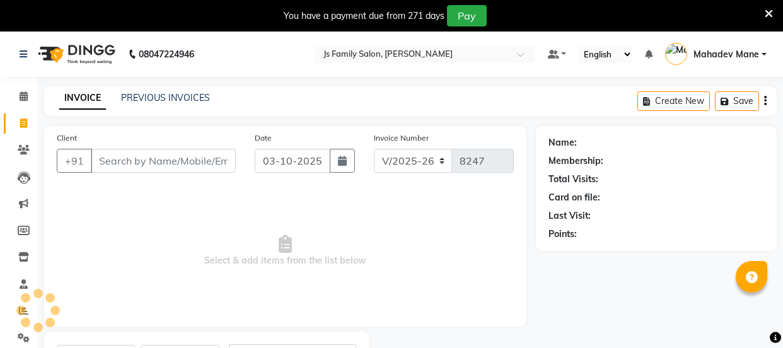
select select "3729"
select select "service"
click at [23, 151] on icon at bounding box center [24, 149] width 12 height 9
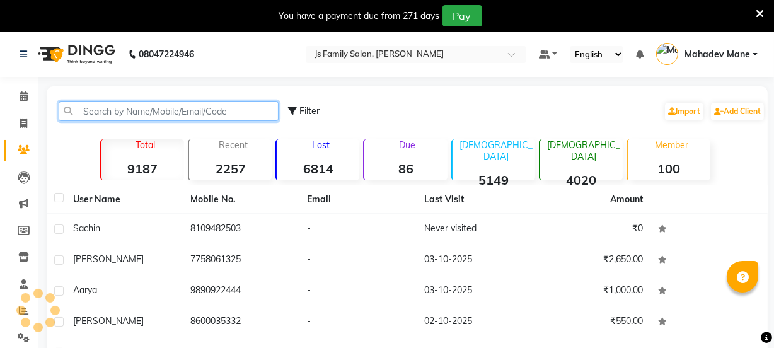
click at [144, 113] on input "text" at bounding box center [169, 111] width 220 height 20
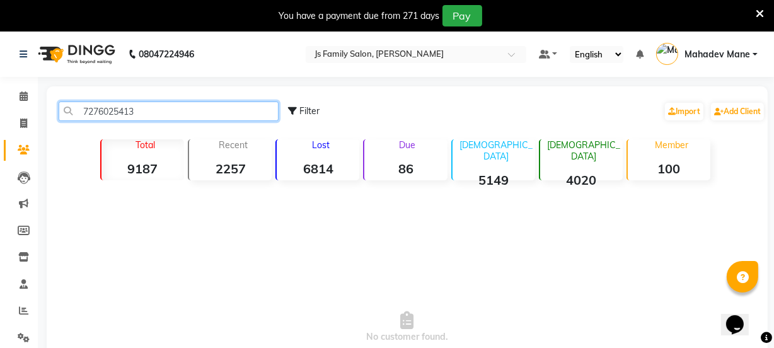
click at [115, 110] on input "7276025413" at bounding box center [169, 111] width 220 height 20
type input "7276205413"
click at [192, 113] on input "7276205413" at bounding box center [169, 111] width 220 height 20
drag, startPoint x: 167, startPoint y: 112, endPoint x: 69, endPoint y: 113, distance: 97.7
click at [69, 113] on input "7276205413" at bounding box center [169, 111] width 220 height 20
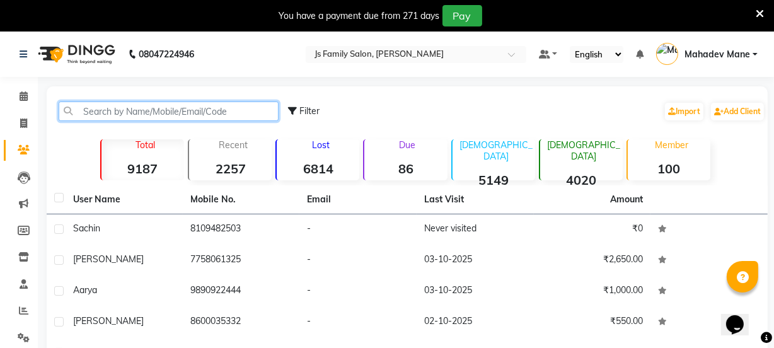
paste input "7276205413"
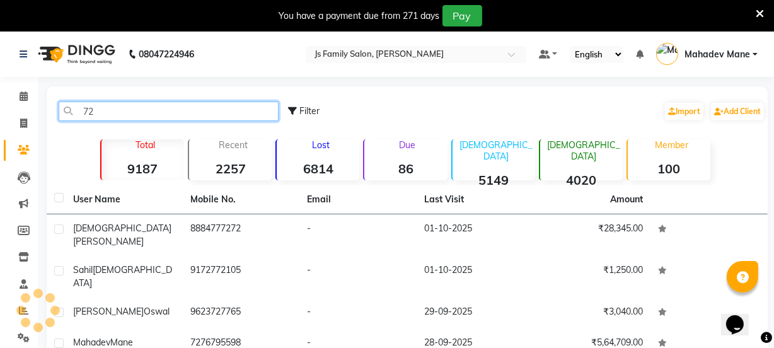
type input "7"
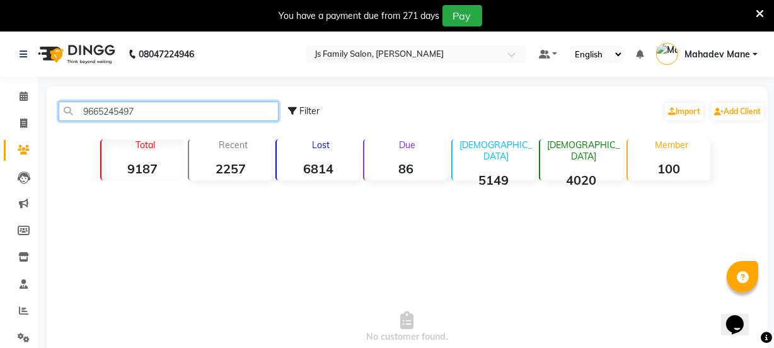
click at [179, 117] on input "9665245497" at bounding box center [169, 111] width 220 height 20
type input "9"
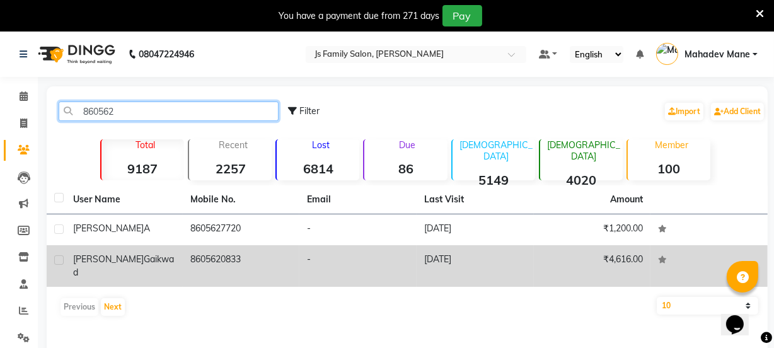
type input "860562"
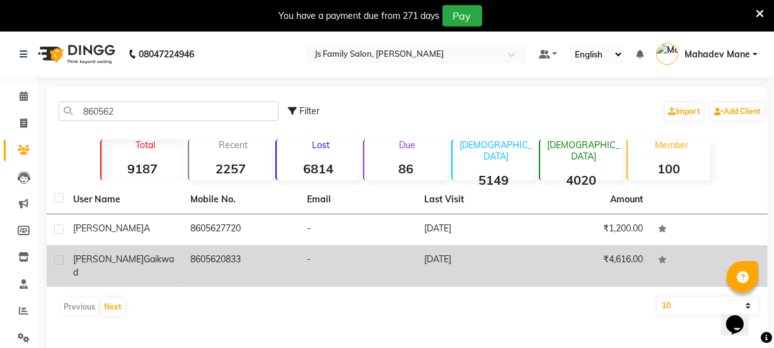
click at [226, 257] on td "8605620833" at bounding box center [241, 266] width 117 height 42
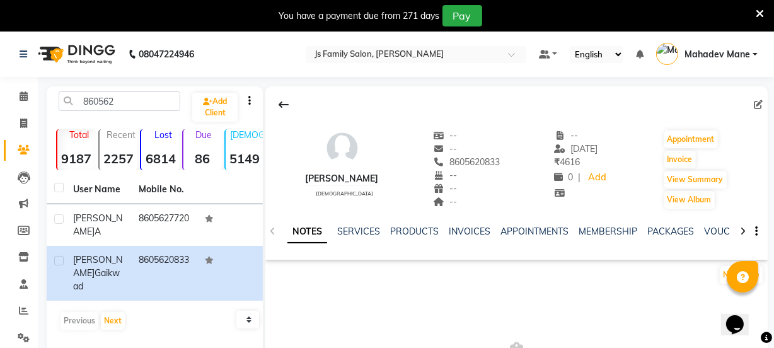
click at [362, 238] on div "SERVICES" at bounding box center [358, 231] width 43 height 13
click at [359, 231] on link "SERVICES" at bounding box center [358, 231] width 43 height 11
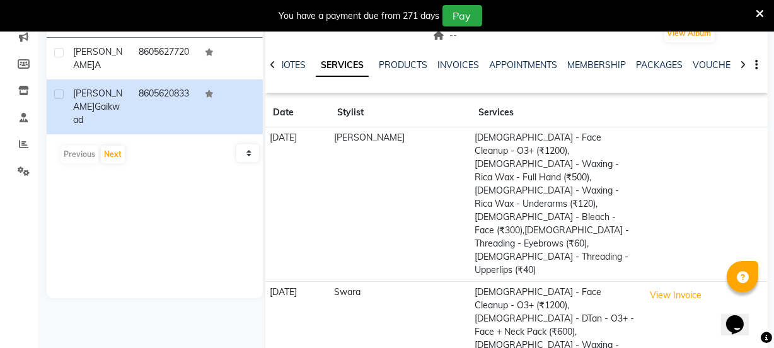
scroll to position [234, 0]
